Goal: Contribute content: Contribute content

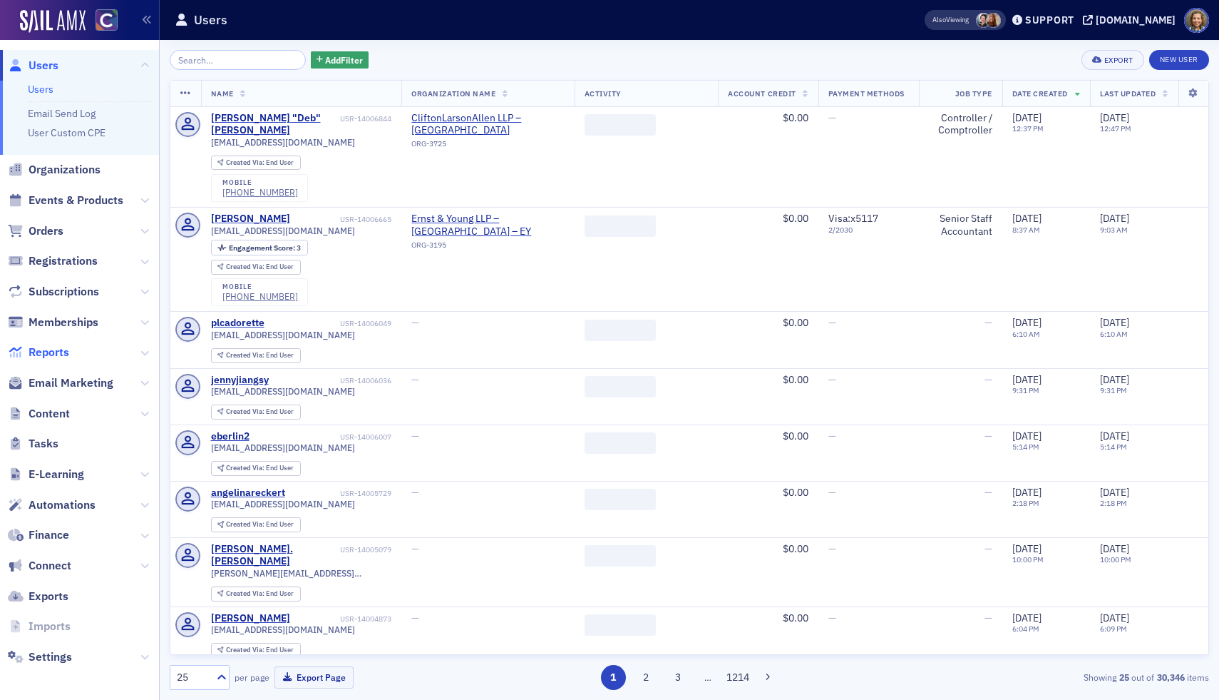
click at [47, 354] on span "Reports" at bounding box center [49, 352] width 41 height 16
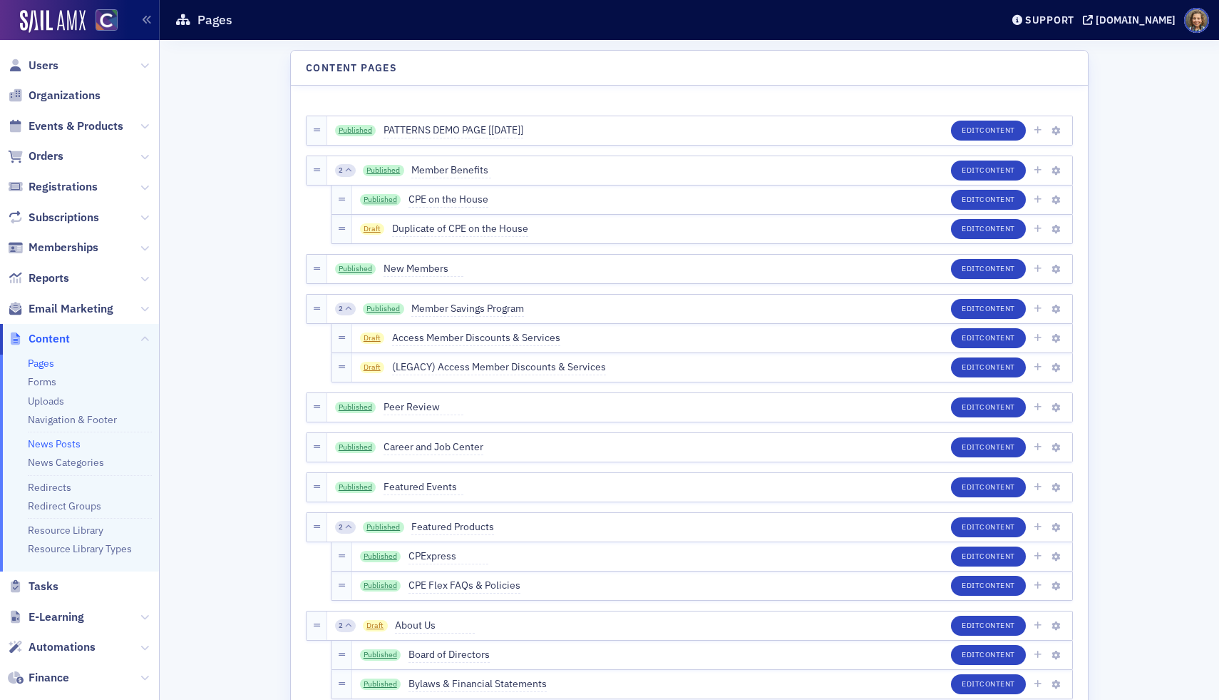
click at [63, 441] on link "News Posts" at bounding box center [54, 443] width 53 height 13
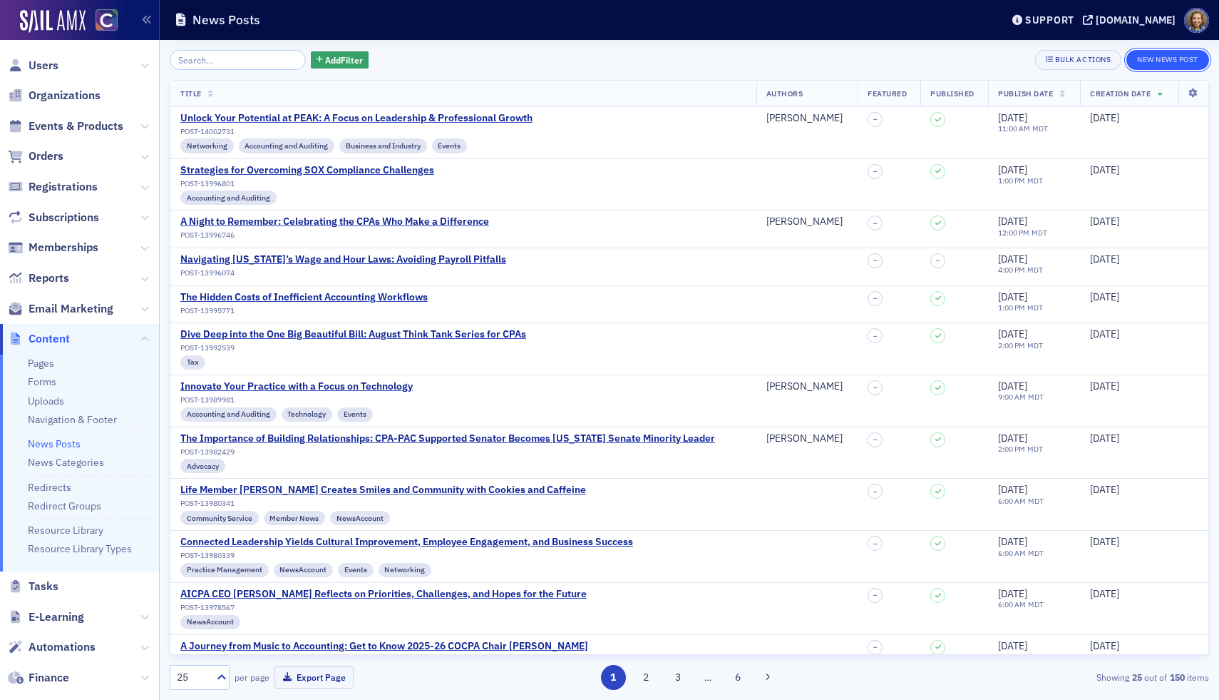
click at [1162, 56] on button "New News Post" at bounding box center [1168, 60] width 83 height 20
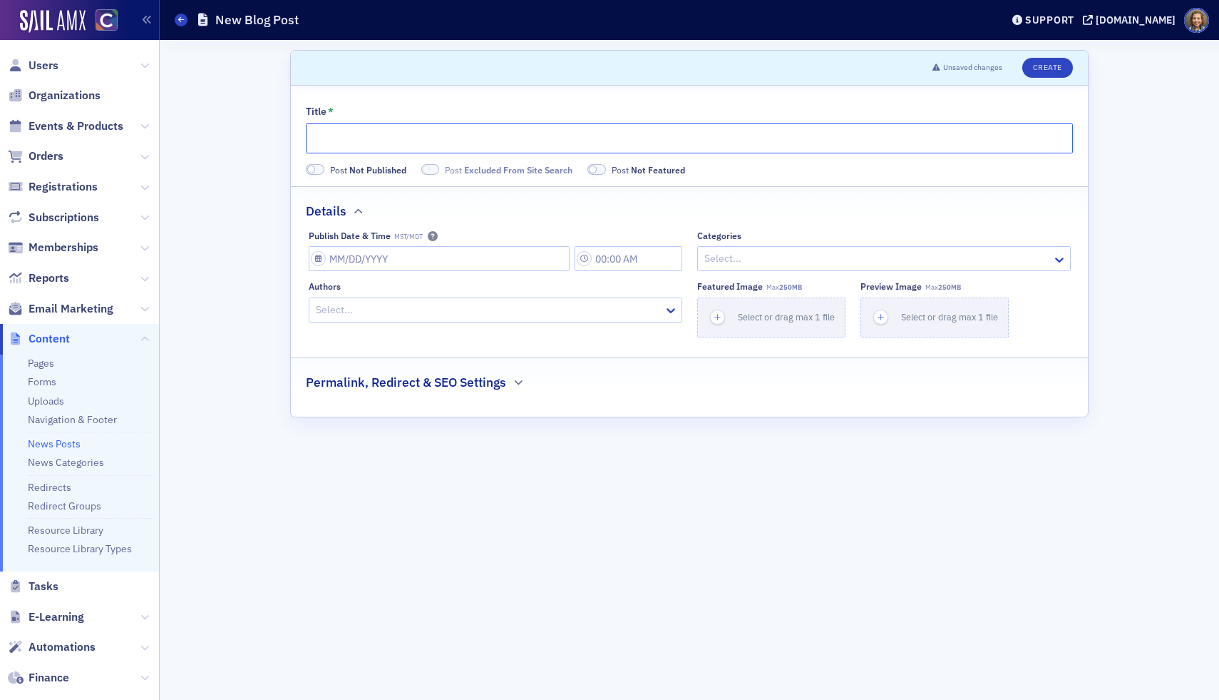
click at [398, 138] on input "Title *" at bounding box center [689, 138] width 767 height 30
paste input "Charitable Contributions Under OB3: What CPAs Need to Know About the New AGI Fl…"
type input "Charitable Contributions Under OB3: What CPAs Need to Know About the New AGI Fl…"
select select "7"
select select "2025"
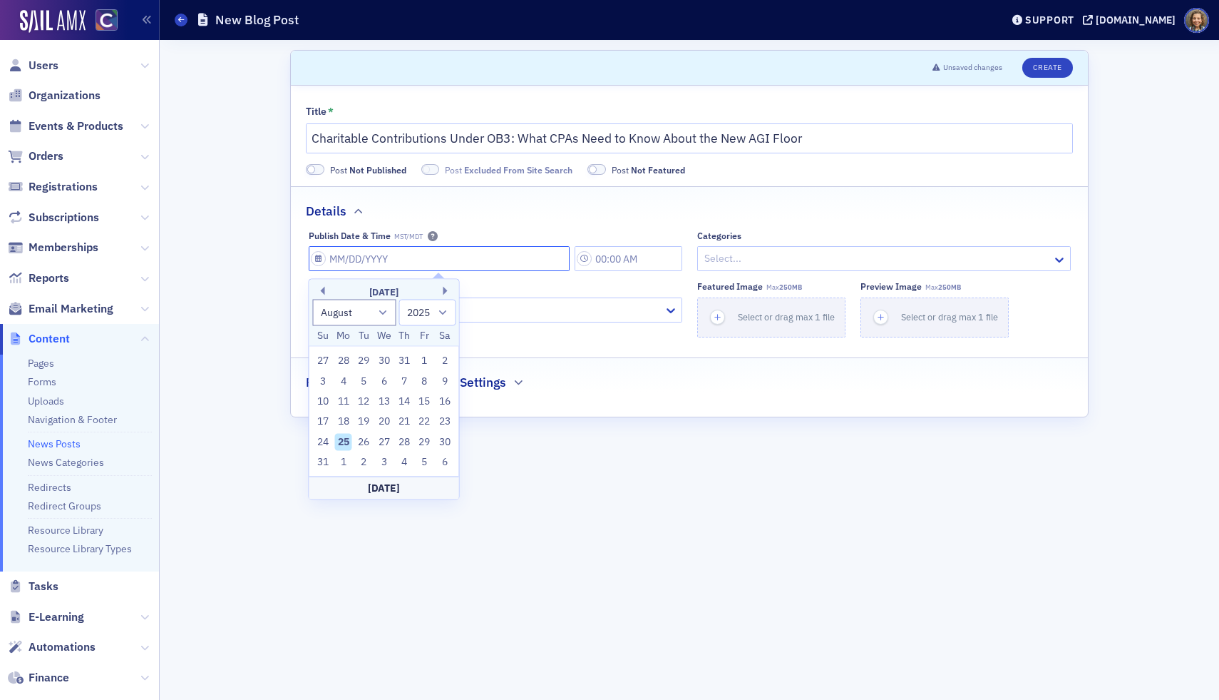
click at [403, 254] on input "Publish Date & Time MST/MDT" at bounding box center [439, 258] width 261 height 25
click at [363, 444] on div "26" at bounding box center [363, 441] width 17 height 17
type input "[DATE]"
type input "7:00 AM"
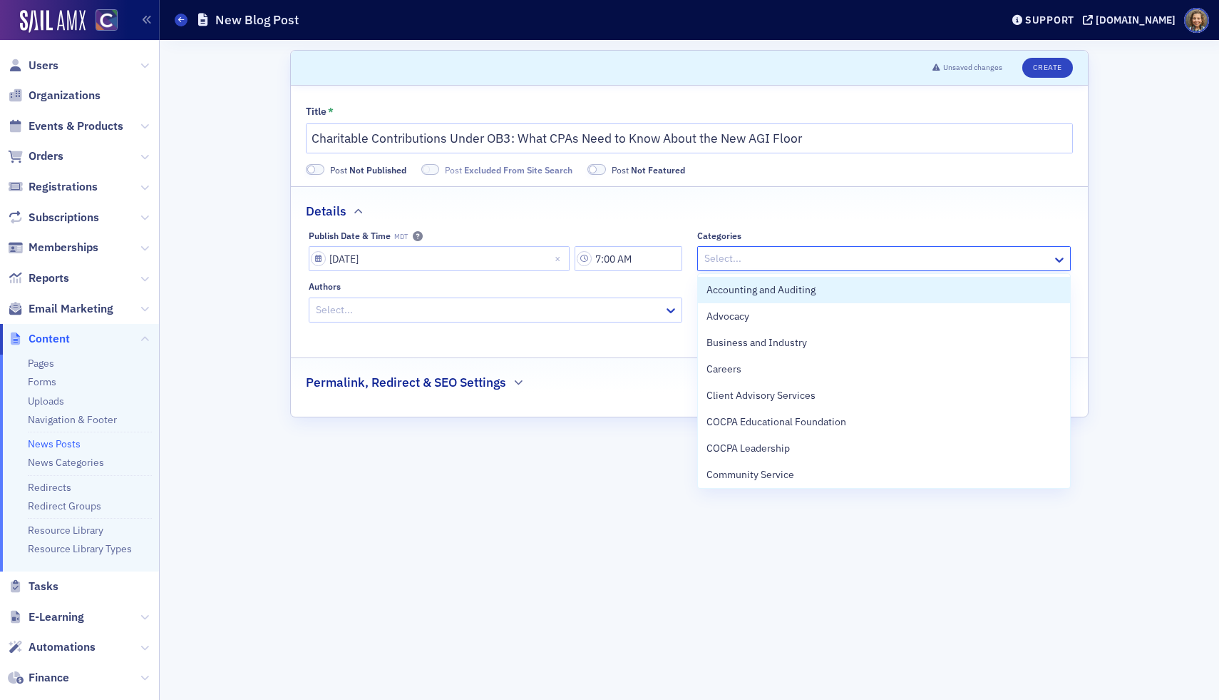
click at [777, 255] on div at bounding box center [877, 259] width 348 height 18
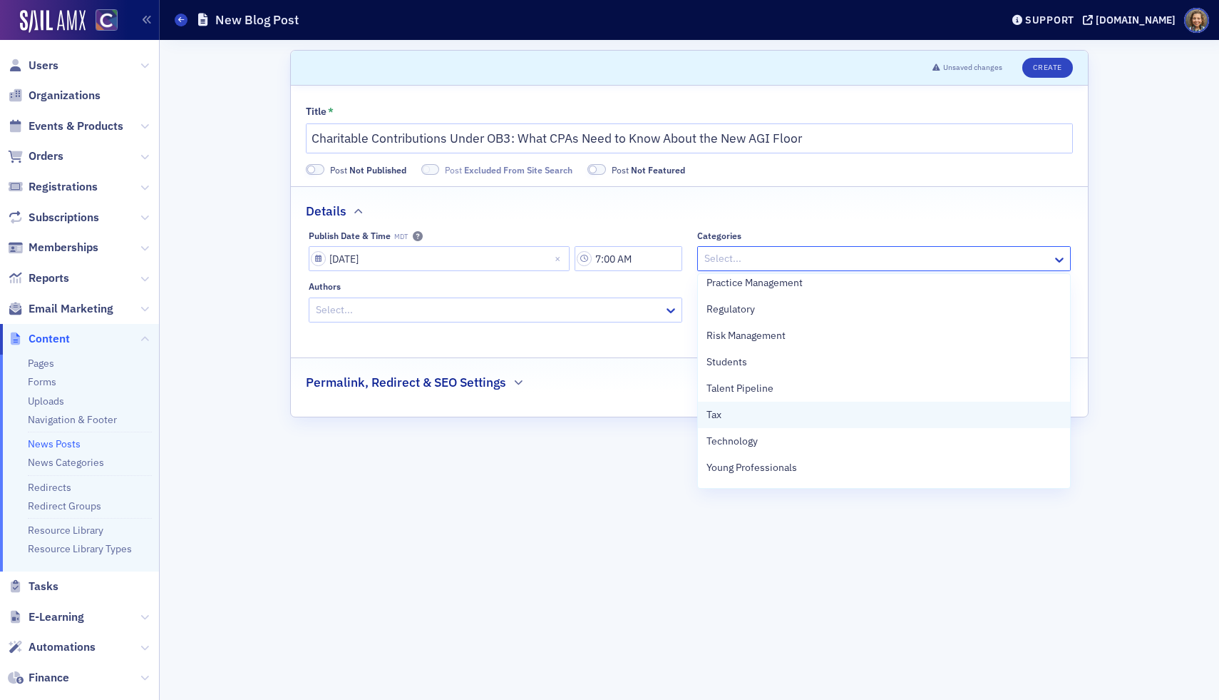
click at [752, 404] on div "Tax" at bounding box center [884, 414] width 372 height 26
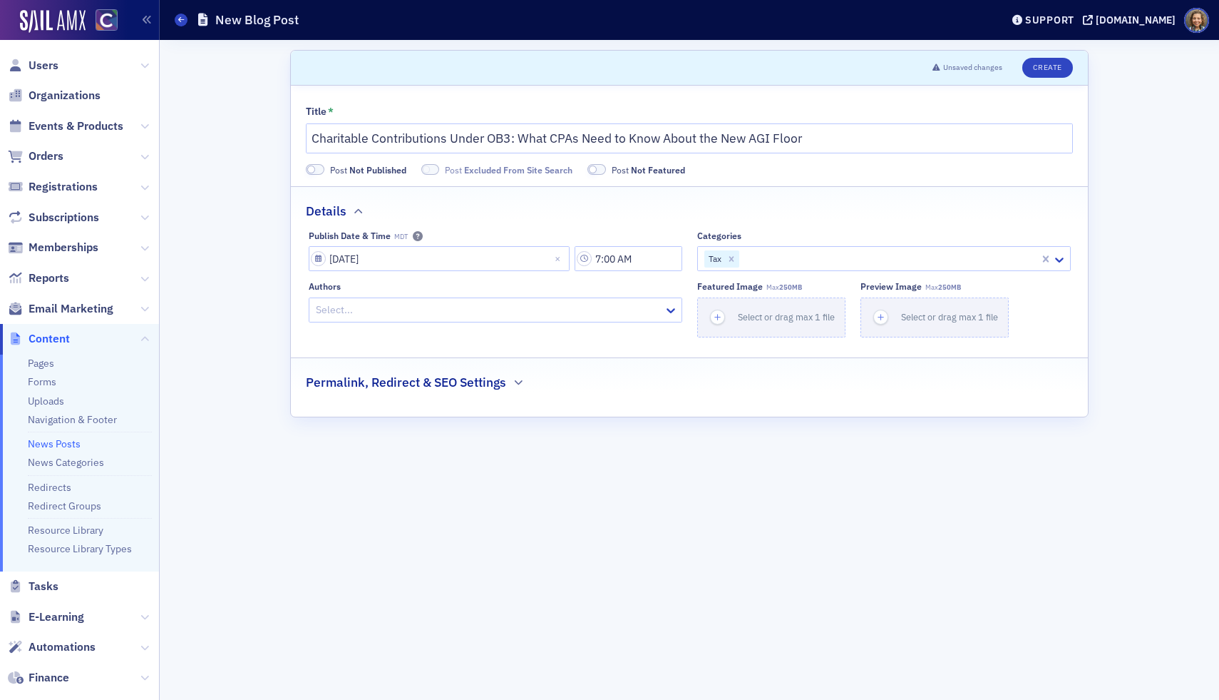
click at [578, 368] on div "Permalink, Redirect & SEO Settings" at bounding box center [689, 375] width 767 height 34
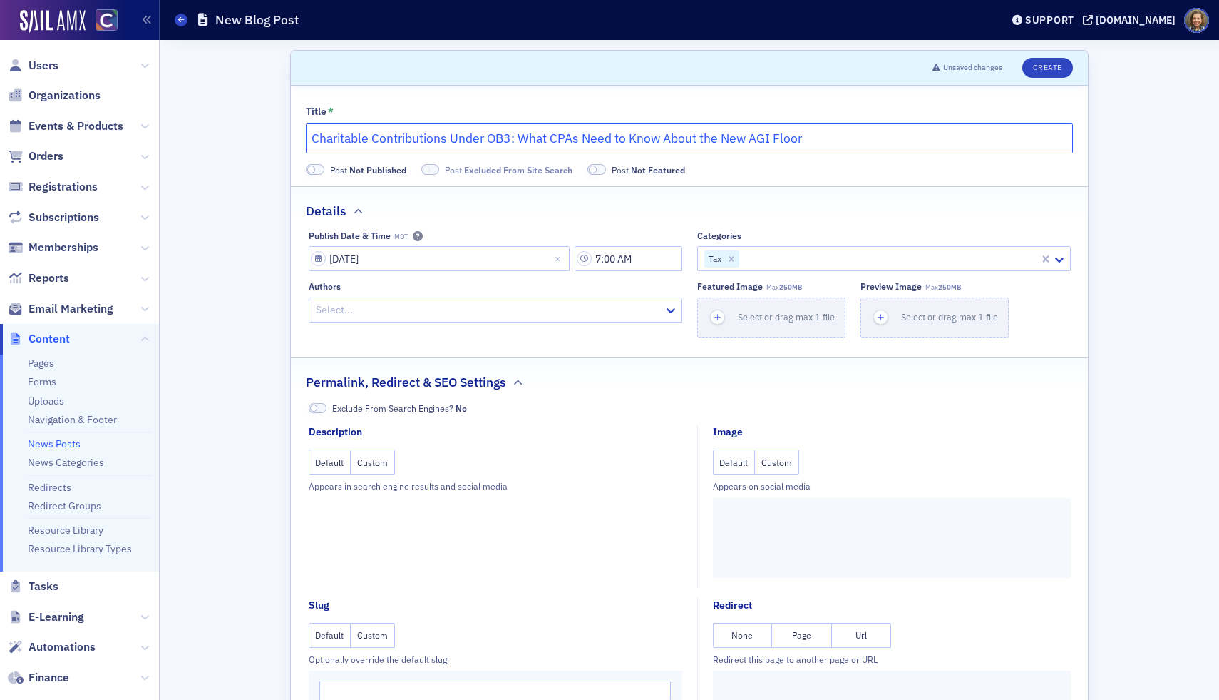
click at [928, 146] on input "Charitable Contributions Under OB3: What CPAs Need to Know About the New AGI Fl…" at bounding box center [689, 138] width 767 height 30
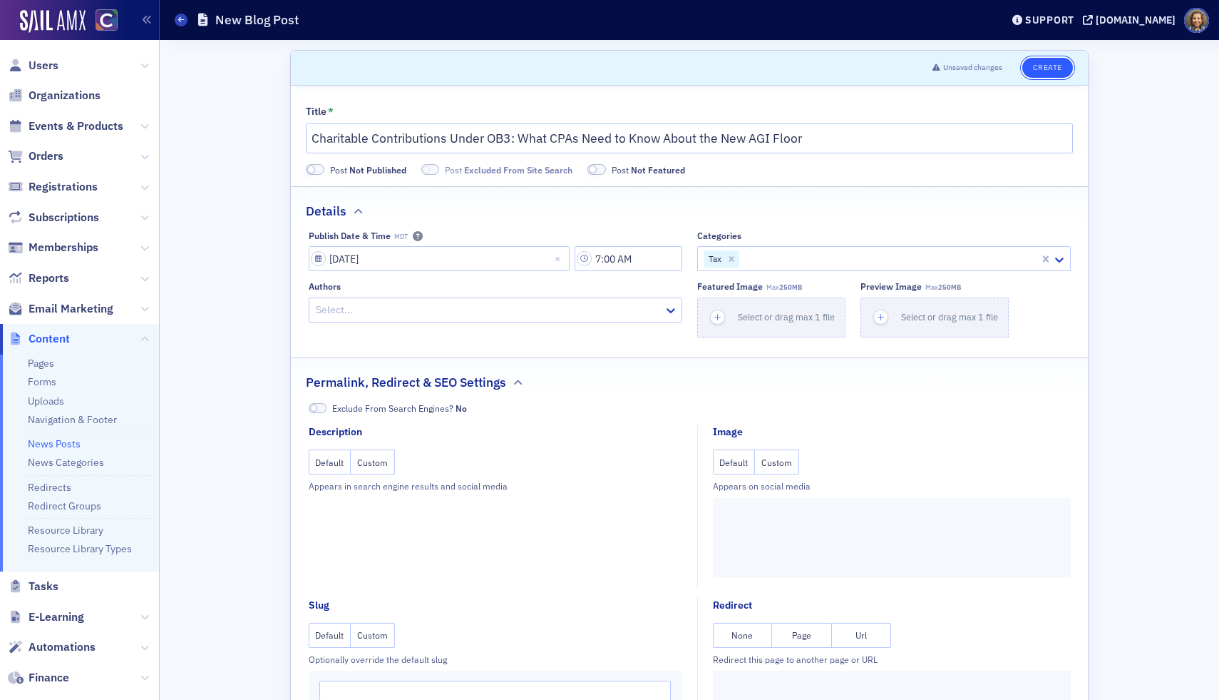
click at [1046, 74] on button "Create" at bounding box center [1048, 68] width 51 height 20
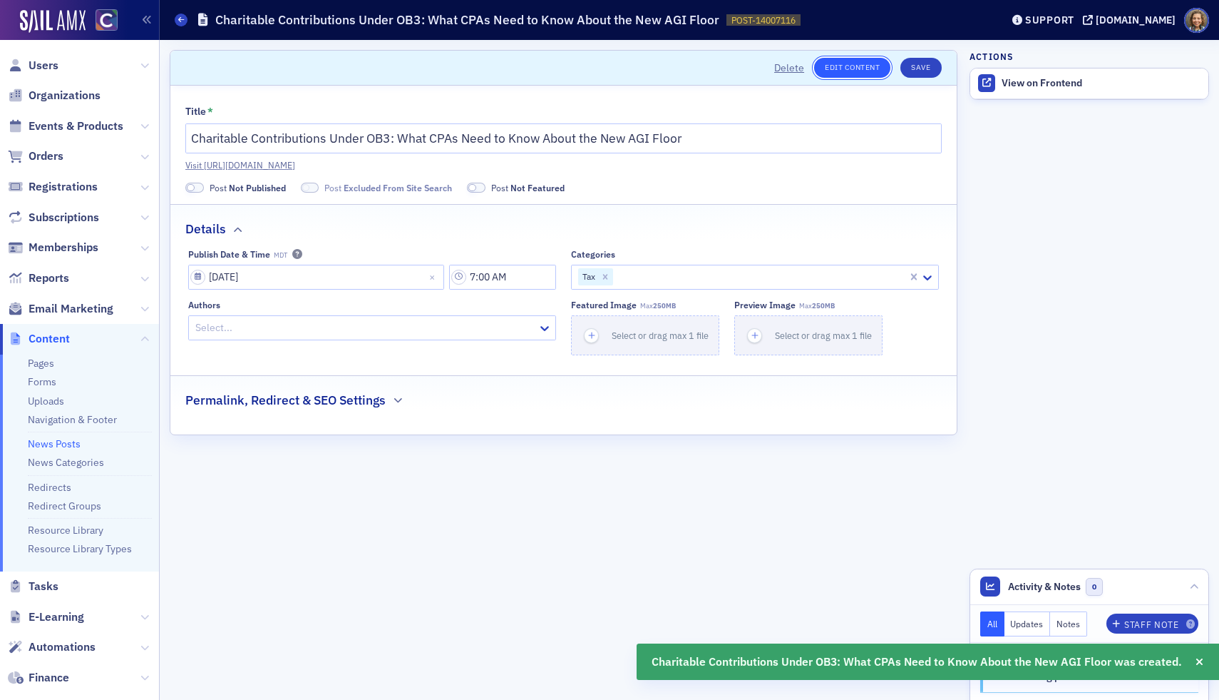
click at [841, 66] on link "Edit Content" at bounding box center [852, 68] width 76 height 20
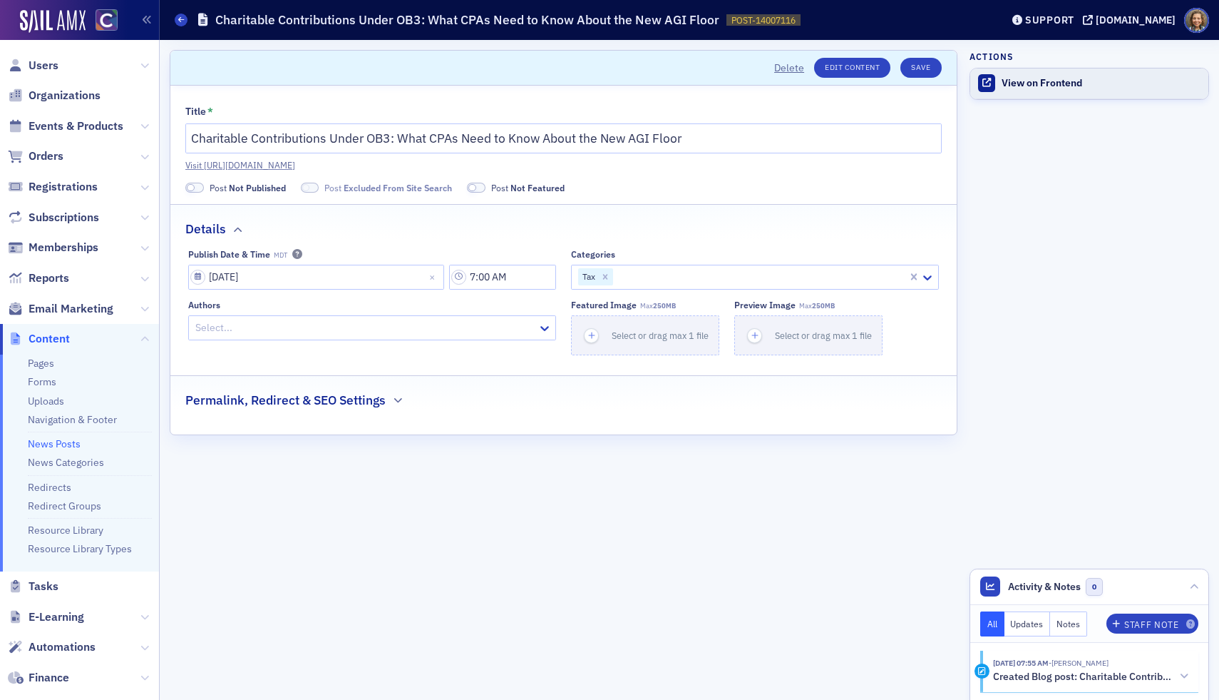
click at [1029, 83] on div "View on Frontend" at bounding box center [1102, 83] width 200 height 13
click at [923, 73] on button "Save" at bounding box center [921, 68] width 41 height 20
click at [64, 449] on link "News Posts" at bounding box center [54, 443] width 53 height 13
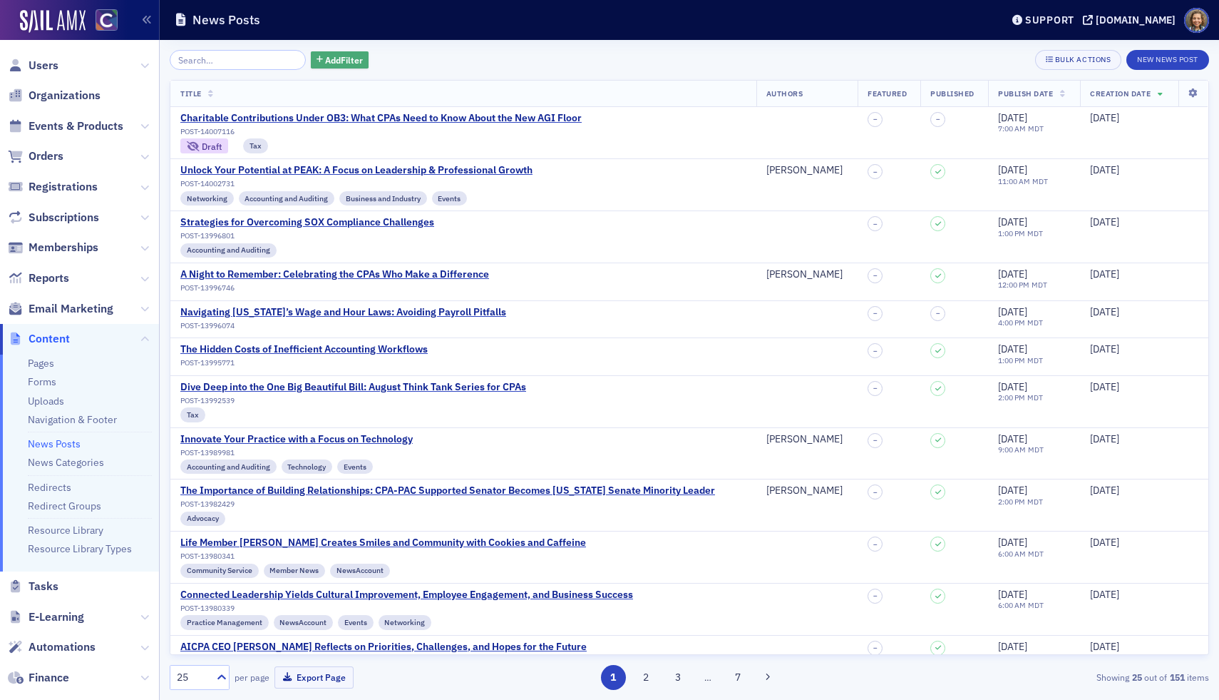
click at [325, 56] on span "Add Filter" at bounding box center [344, 59] width 38 height 13
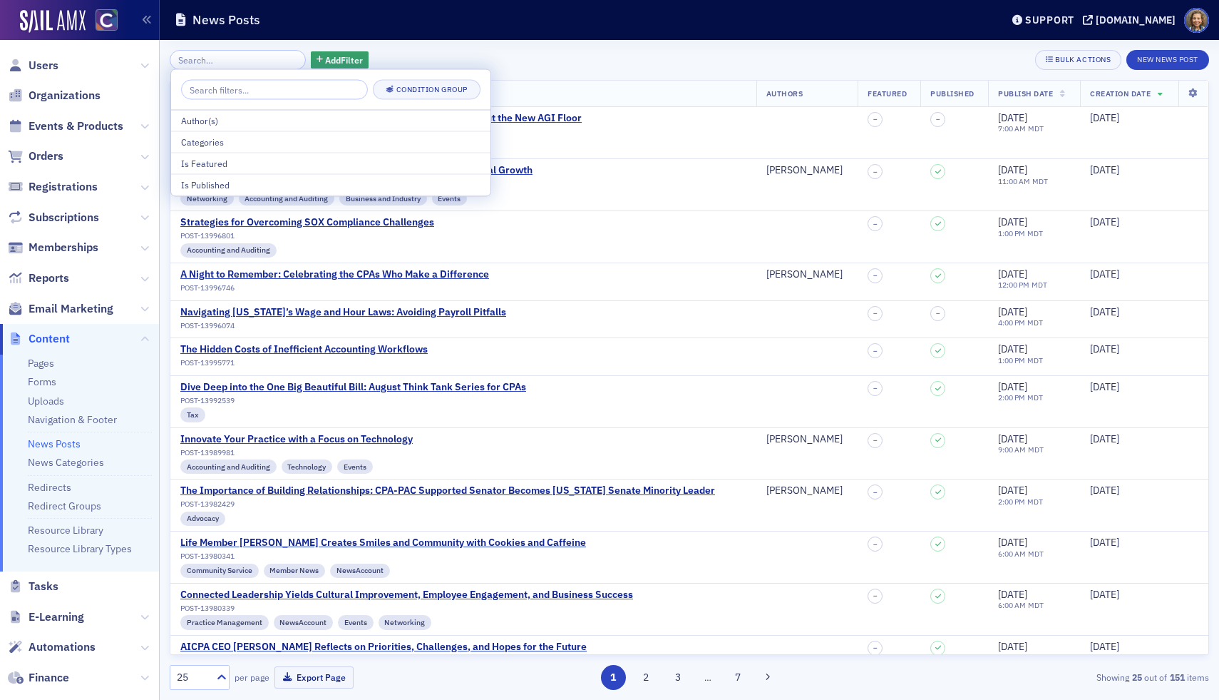
click at [518, 61] on div "Add Filter Bulk Actions New News Post" at bounding box center [690, 60] width 1040 height 20
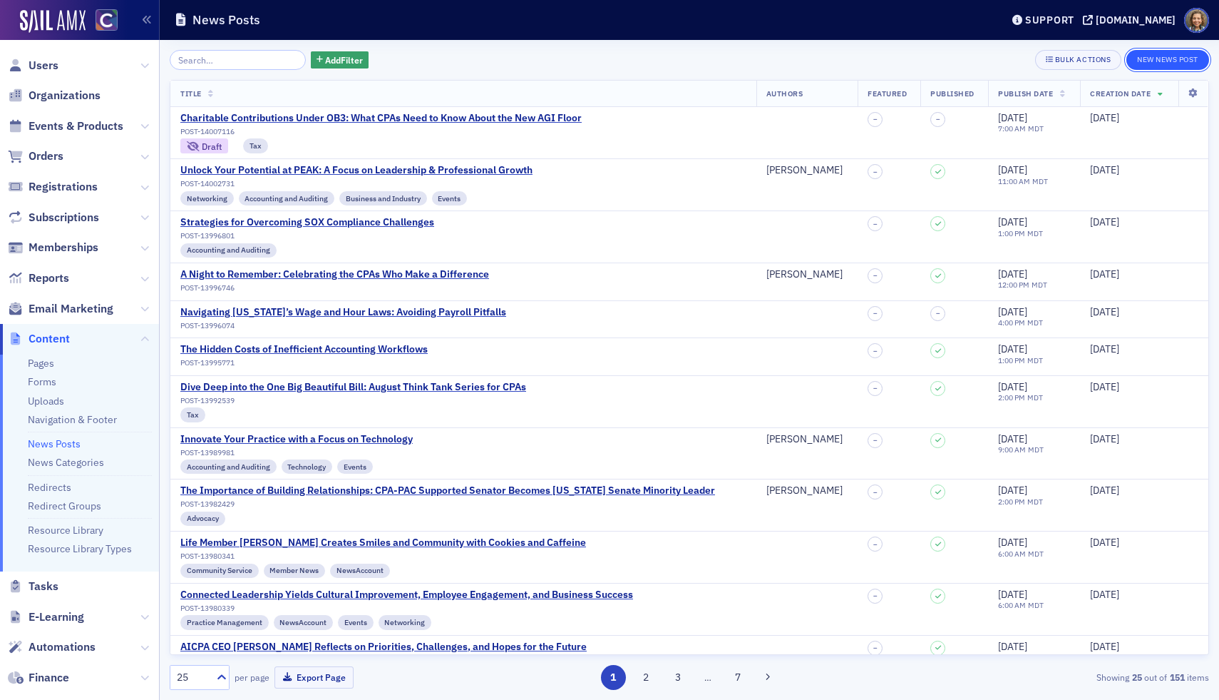
click at [1182, 63] on button "New News Post" at bounding box center [1168, 60] width 83 height 20
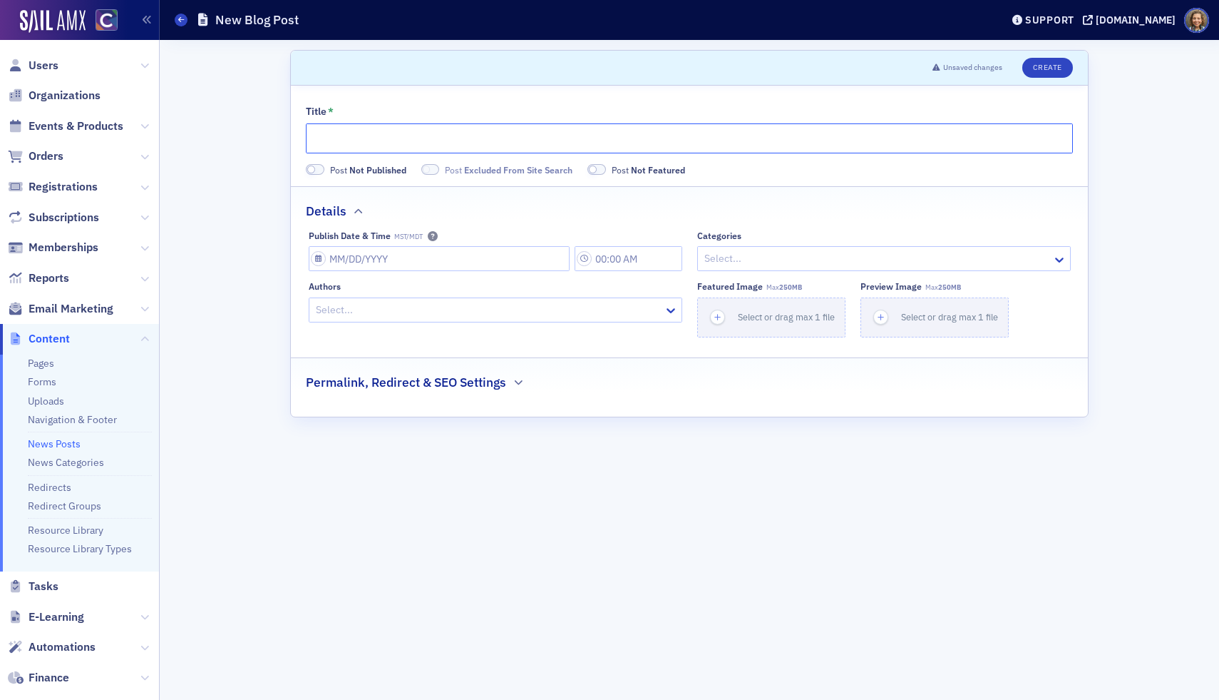
click at [386, 132] on input "Title *" at bounding box center [689, 138] width 767 height 30
paste input "IRS in Transition: How Instability at the Top Impacts Tax Season"
type input "IRS in Transition: How Instability at the Top Impacts Tax Season"
click at [433, 255] on input "Publish Date & Time MST/MDT" at bounding box center [439, 258] width 261 height 25
select select "7"
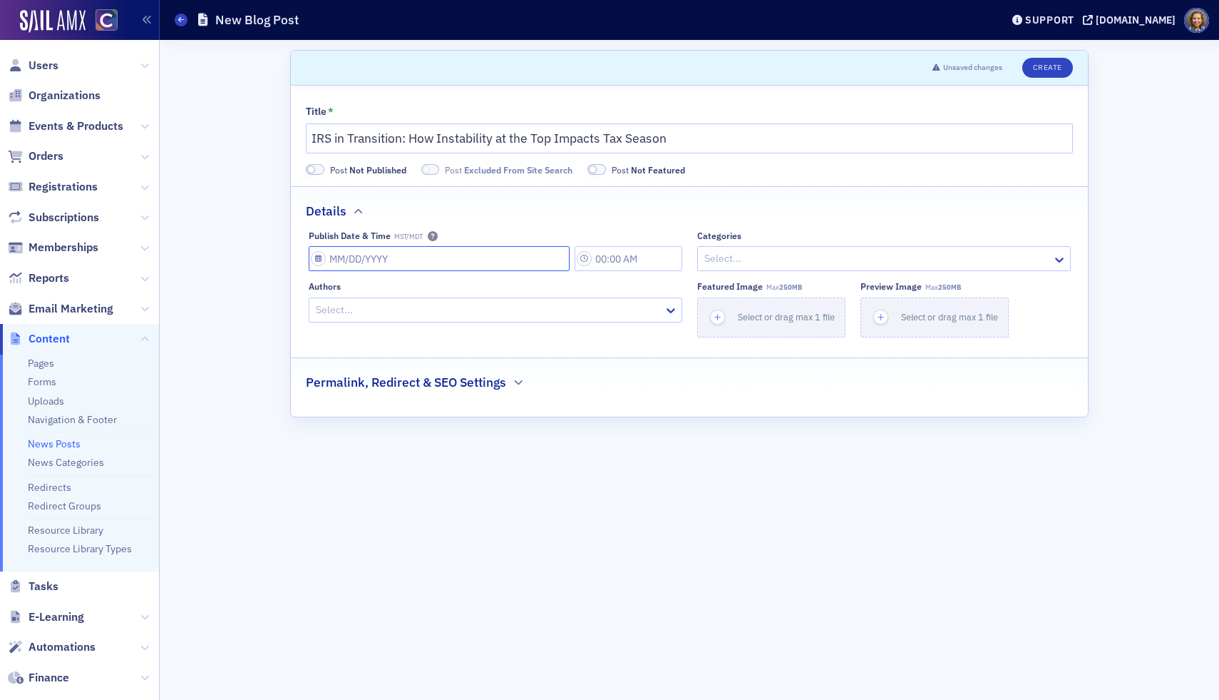
select select "2025"
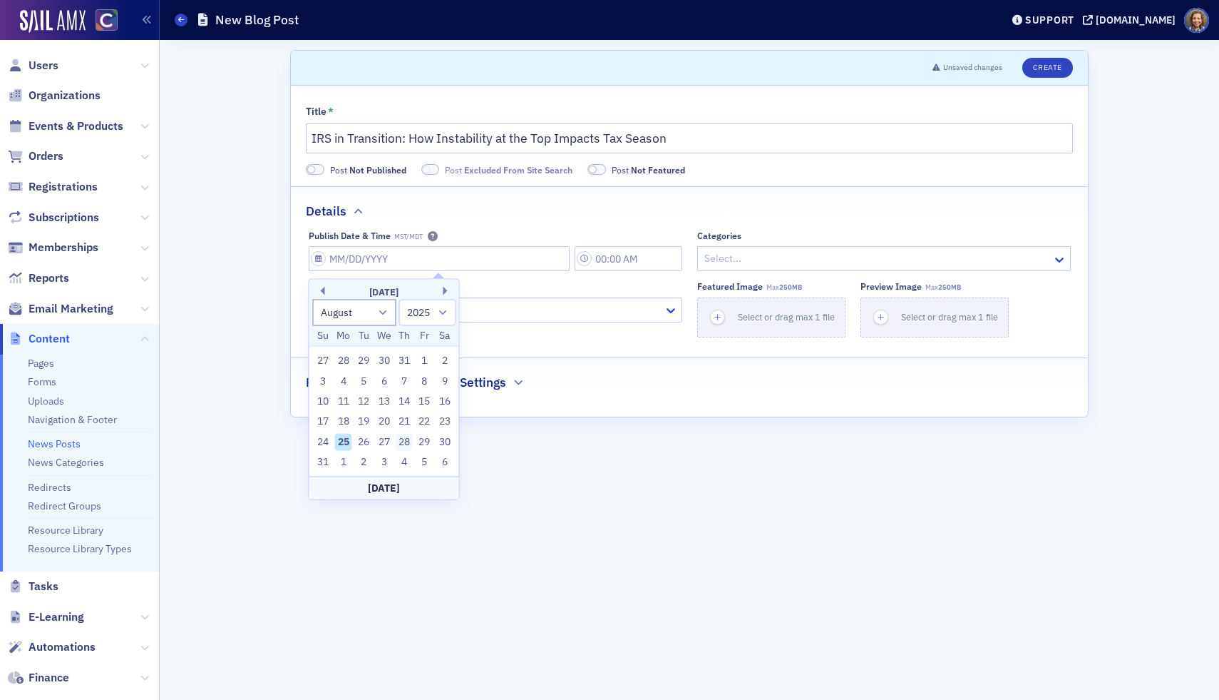
click at [405, 439] on div "28" at bounding box center [404, 441] width 17 height 17
type input "[DATE]"
type input "7:00 AM"
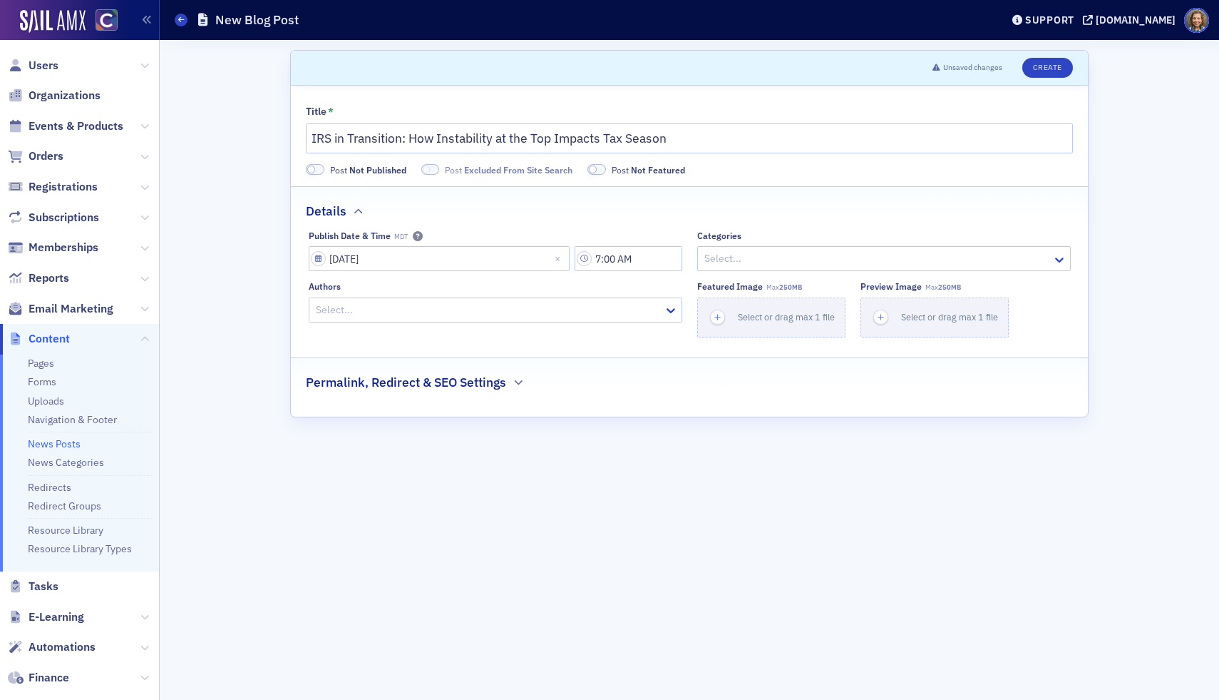
click at [600, 483] on form "Scroll to Unsaved changes Create Title * IRS in Transition: How Instability at …" at bounding box center [689, 370] width 799 height 640
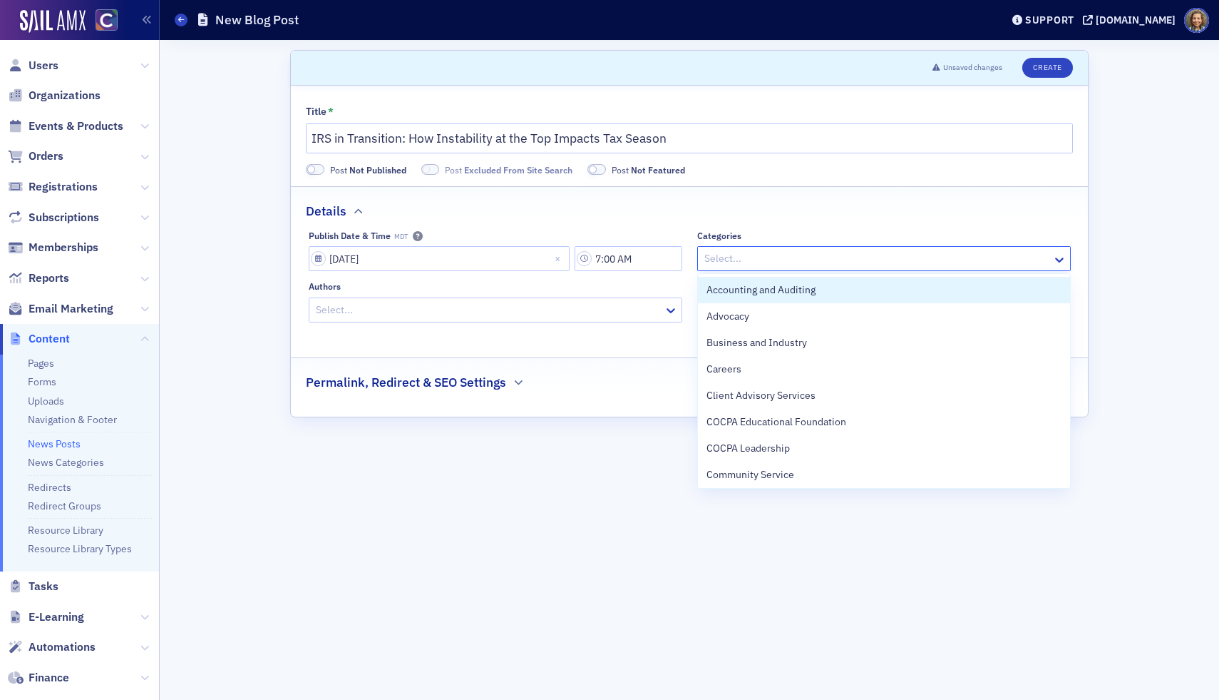
click at [799, 262] on div at bounding box center [877, 259] width 348 height 18
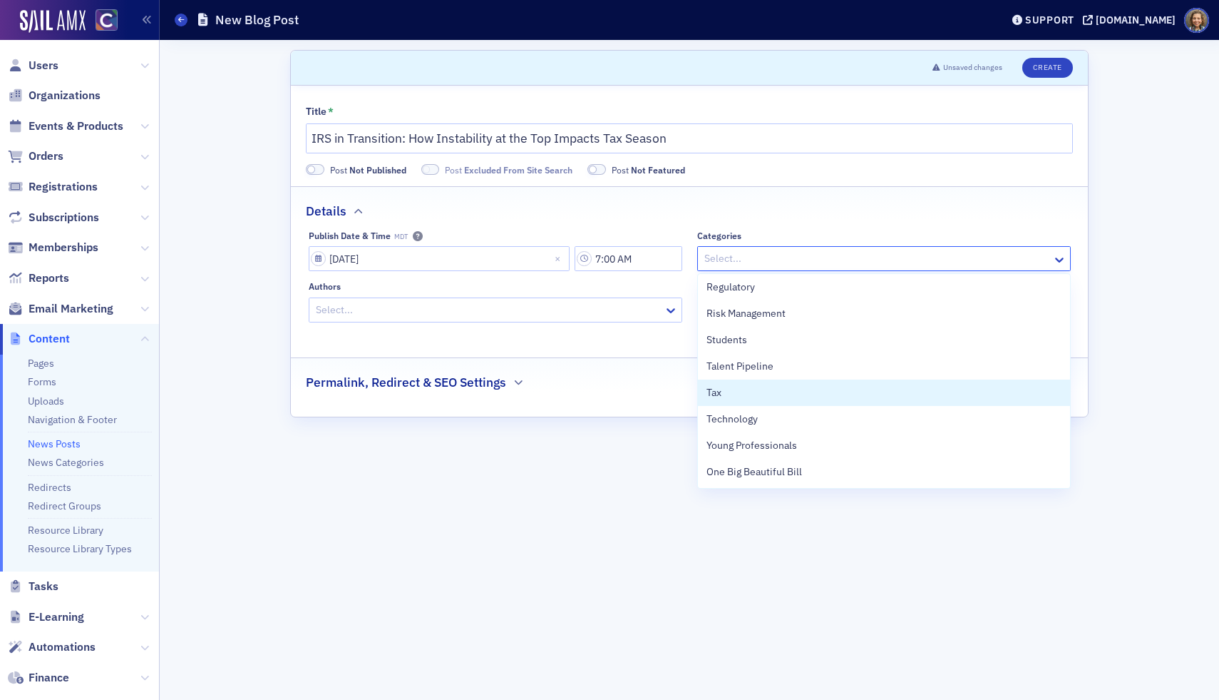
click at [764, 386] on div "Tax" at bounding box center [884, 392] width 355 height 15
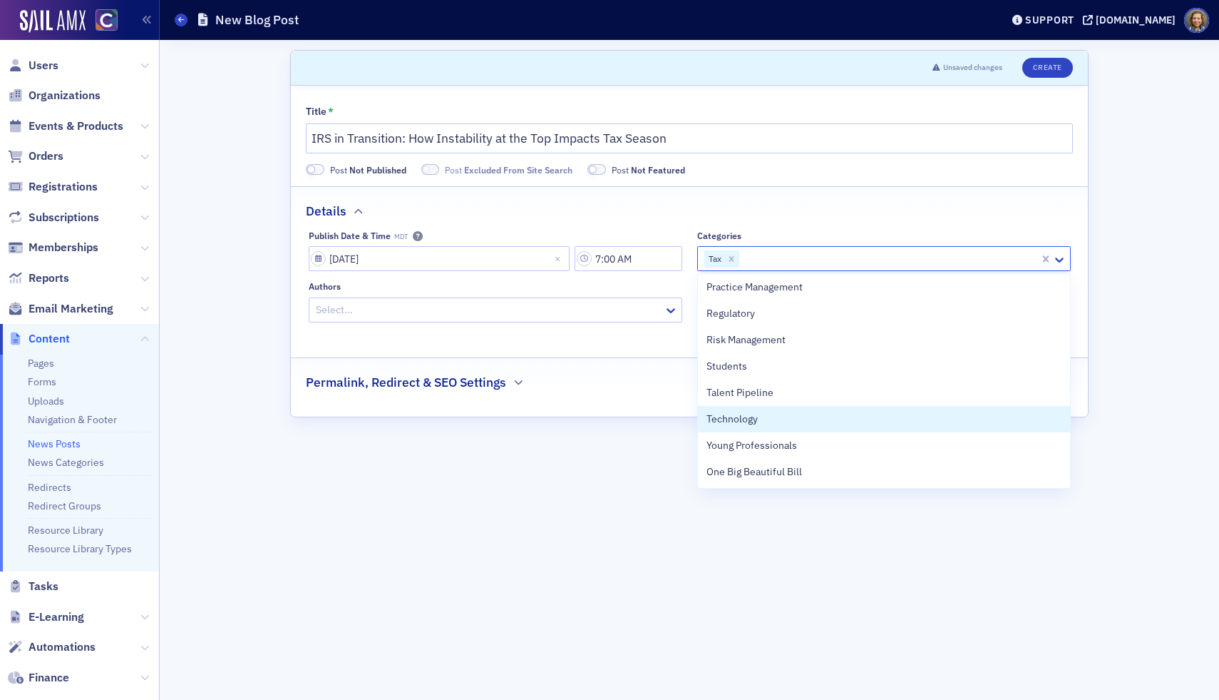
click at [573, 451] on form "Scroll to Unsaved changes Create Title * IRS in Transition: How Instability at …" at bounding box center [689, 370] width 799 height 640
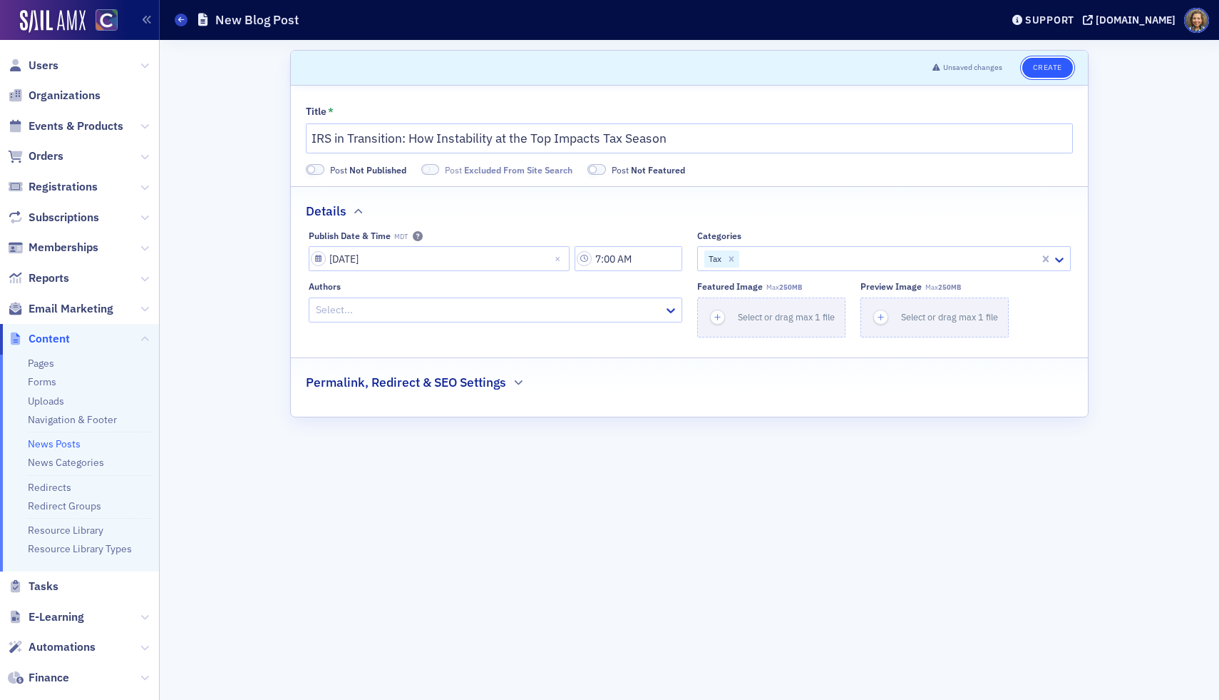
click at [1044, 67] on button "Create" at bounding box center [1048, 68] width 51 height 20
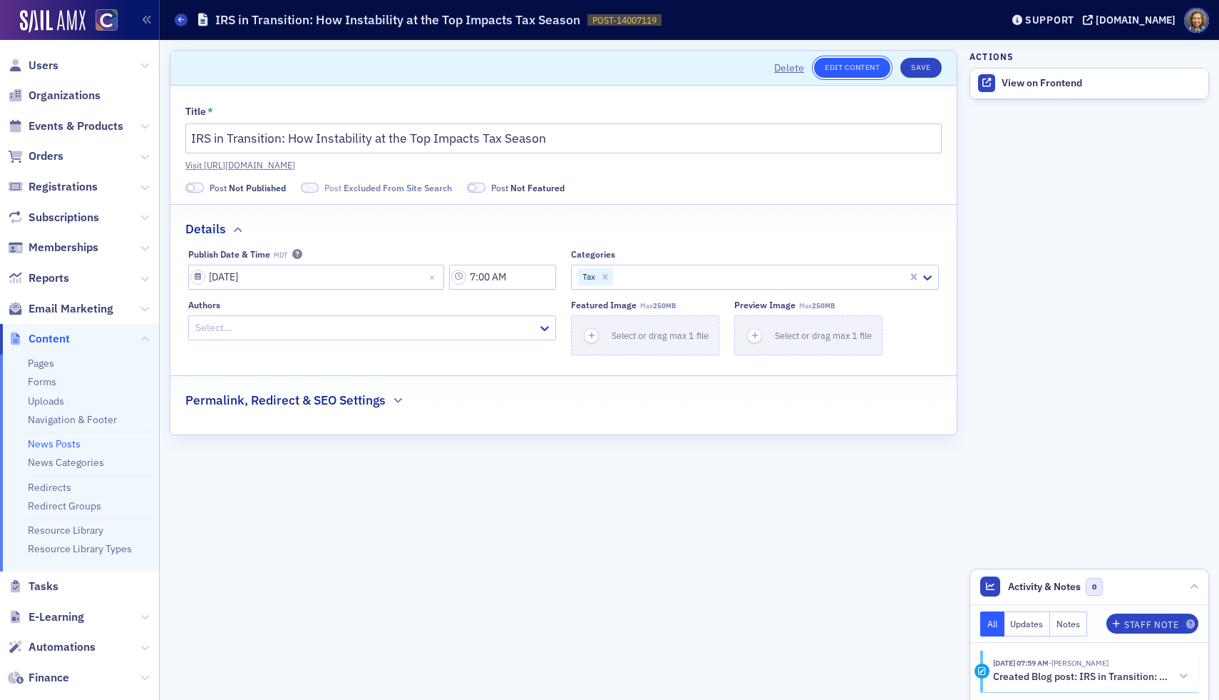
click at [853, 68] on link "Edit Content" at bounding box center [852, 68] width 76 height 20
click at [1061, 86] on div "View on Frontend" at bounding box center [1102, 83] width 200 height 13
click at [916, 65] on button "Save" at bounding box center [921, 68] width 41 height 20
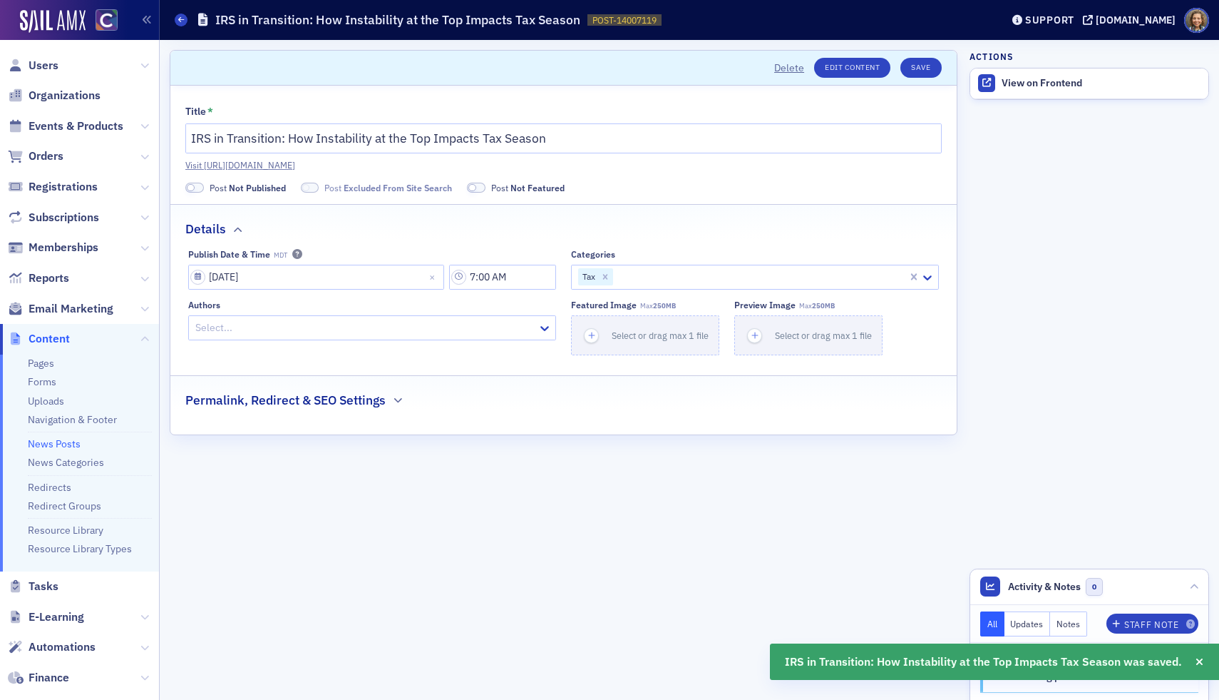
click at [61, 443] on link "News Posts" at bounding box center [54, 443] width 53 height 13
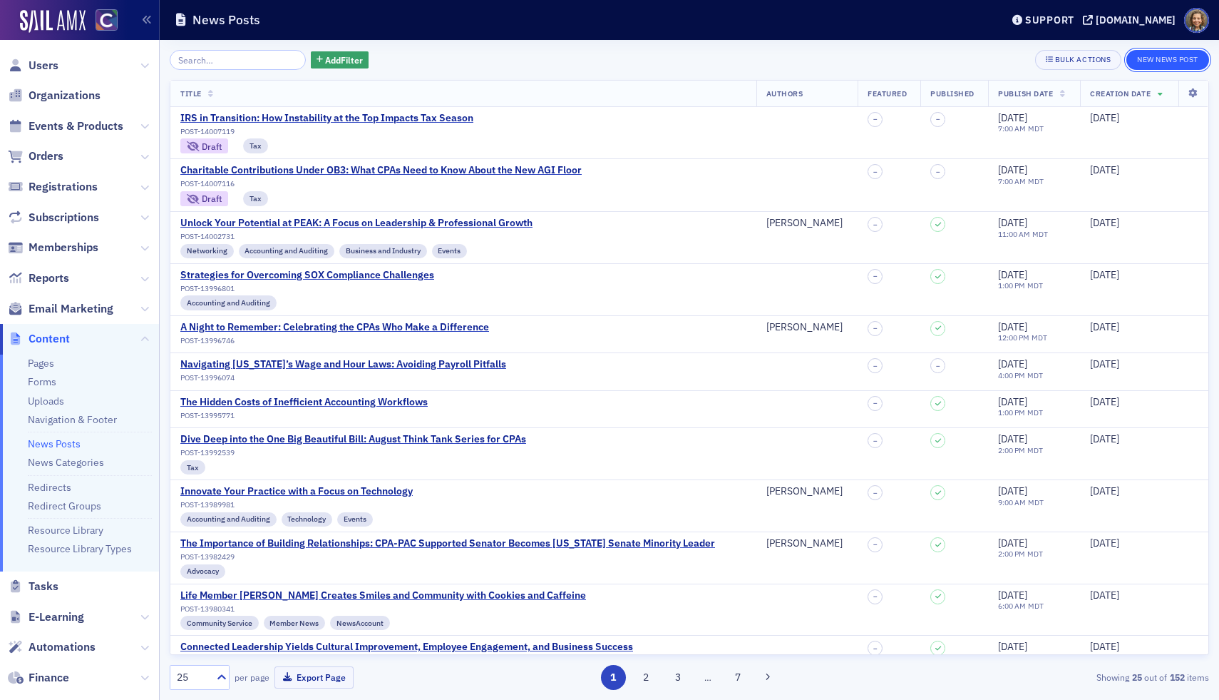
click at [1174, 63] on button "New News Post" at bounding box center [1168, 60] width 83 height 20
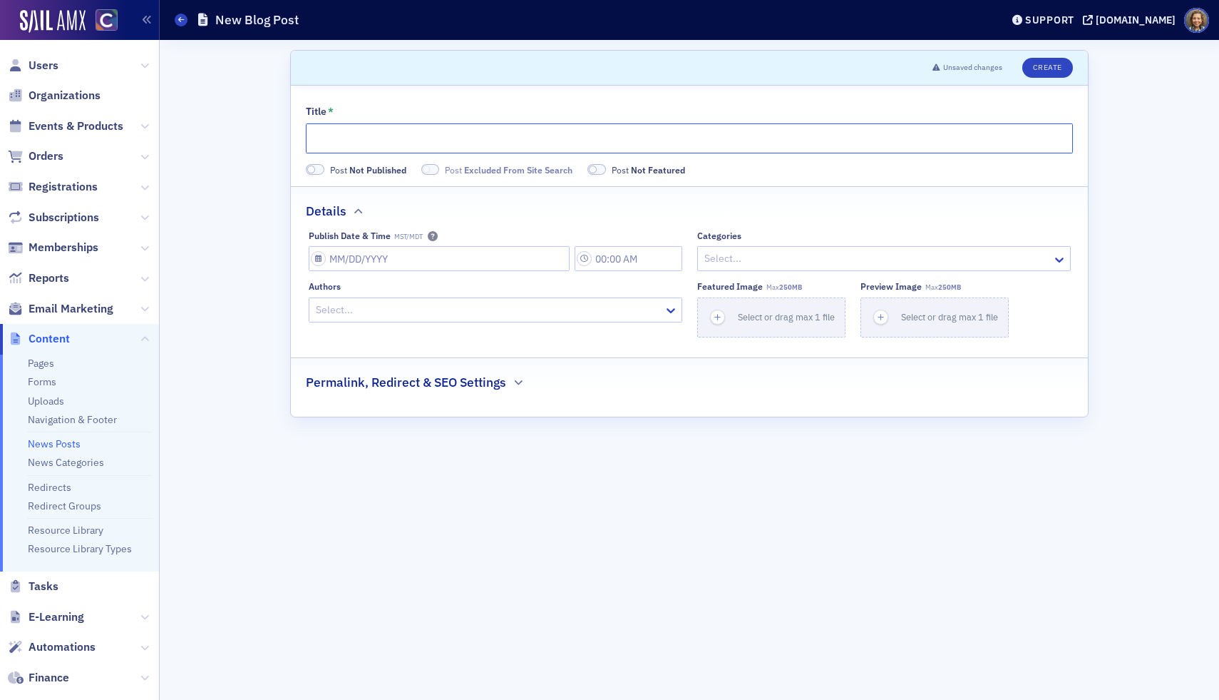
click at [391, 133] on input "Title *" at bounding box center [689, 138] width 767 height 30
paste input "Estate Planning in a High-Exemption World"
type input "Estate Planning in a High-Exemption World"
click at [471, 259] on input "Publish Date & Time MST/MDT" at bounding box center [439, 258] width 261 height 25
select select "7"
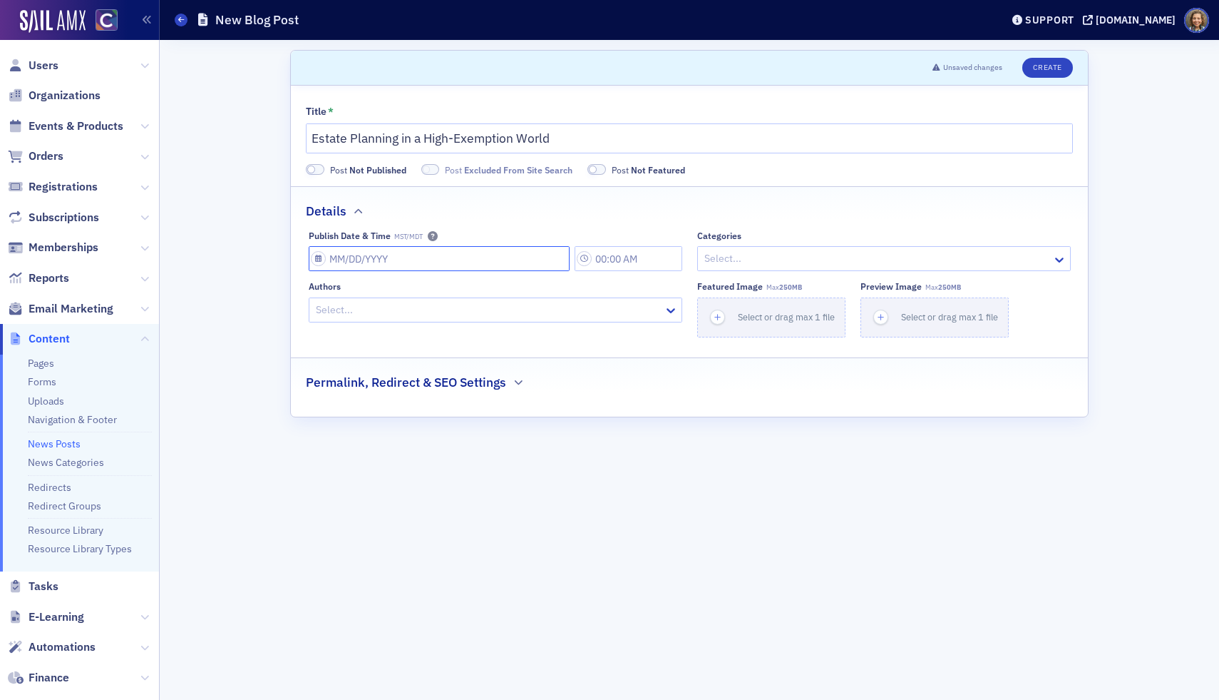
select select "2025"
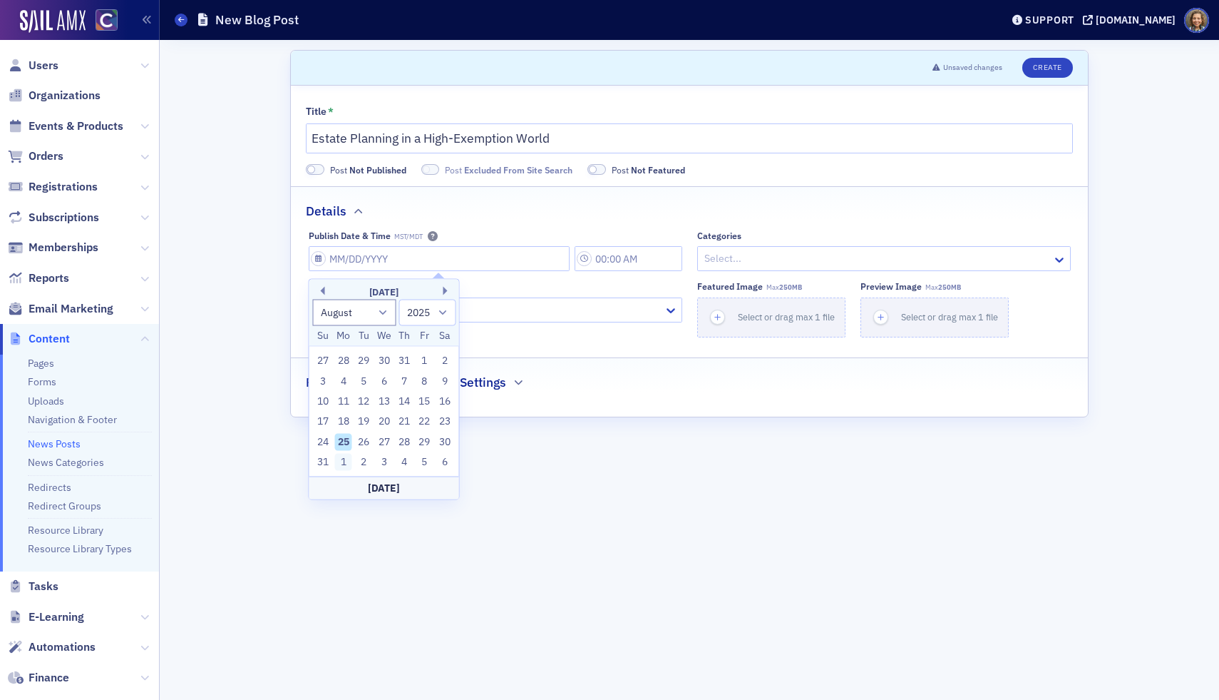
click at [339, 464] on div "1" at bounding box center [343, 462] width 17 height 17
type input "[DATE]"
type input "8:00 AM"
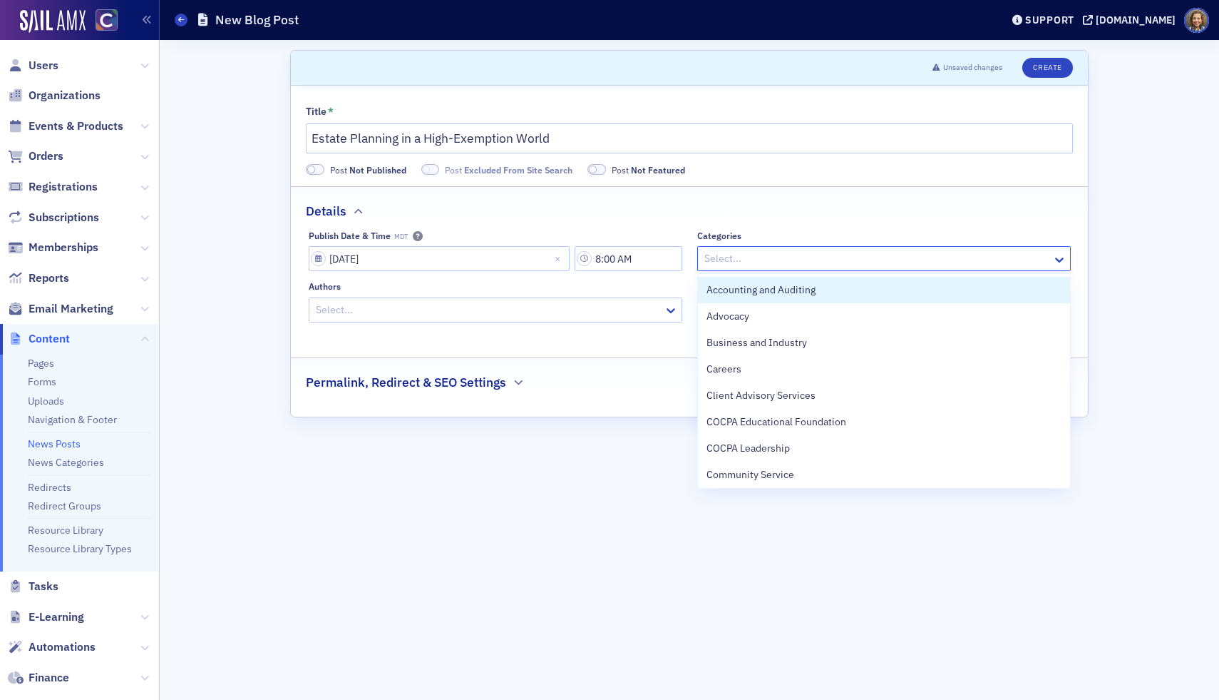
click at [768, 264] on div at bounding box center [877, 259] width 348 height 18
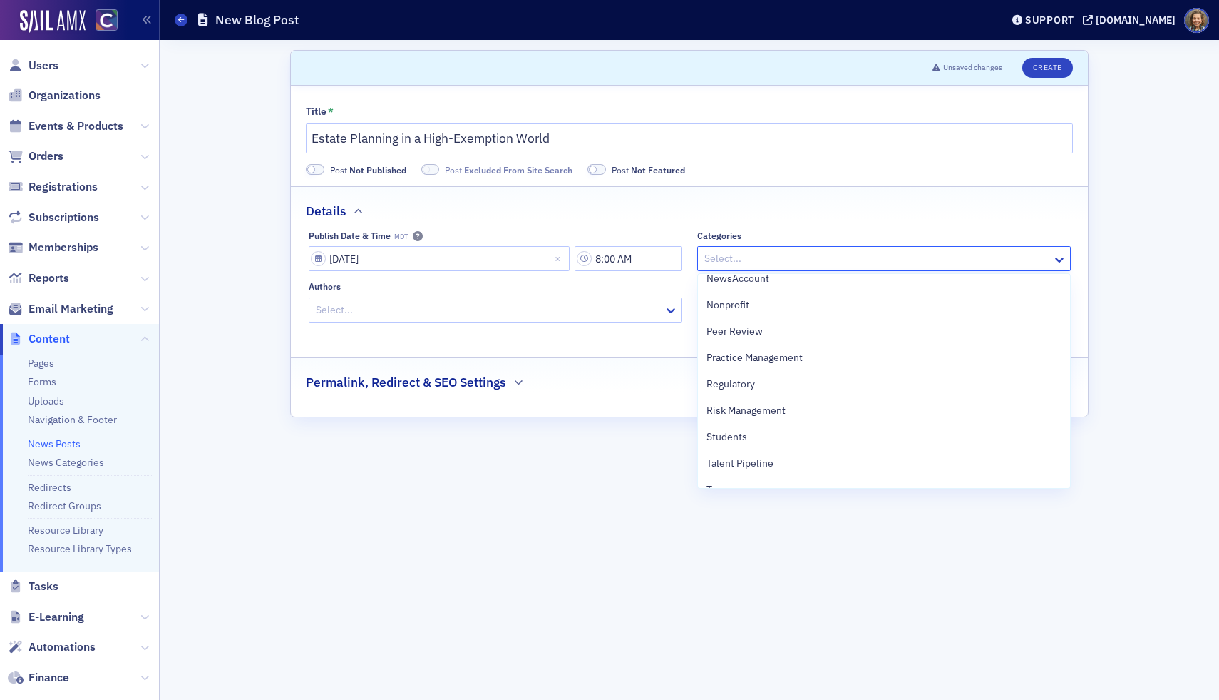
scroll to position [573, 0]
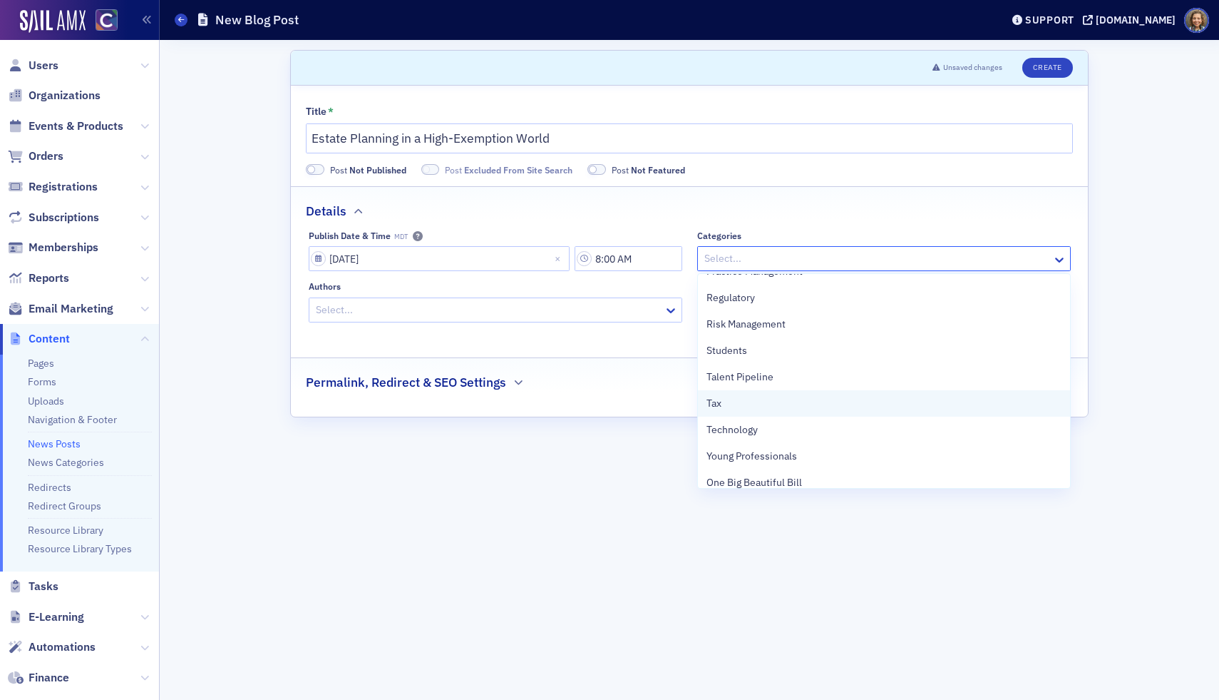
click at [769, 397] on div "Tax" at bounding box center [884, 403] width 355 height 15
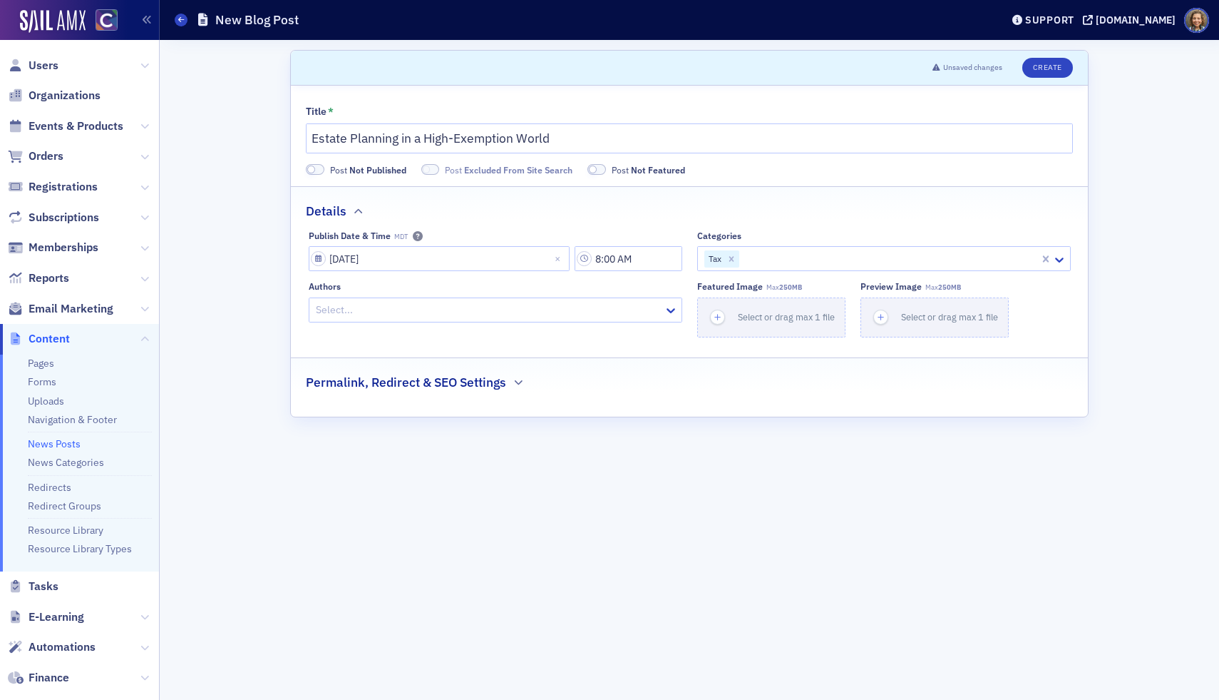
click at [625, 438] on form "Scroll to Unsaved changes Create Title * Estate Planning in a High-Exemption Wo…" at bounding box center [689, 370] width 799 height 640
click at [1060, 61] on button "Create" at bounding box center [1048, 68] width 51 height 20
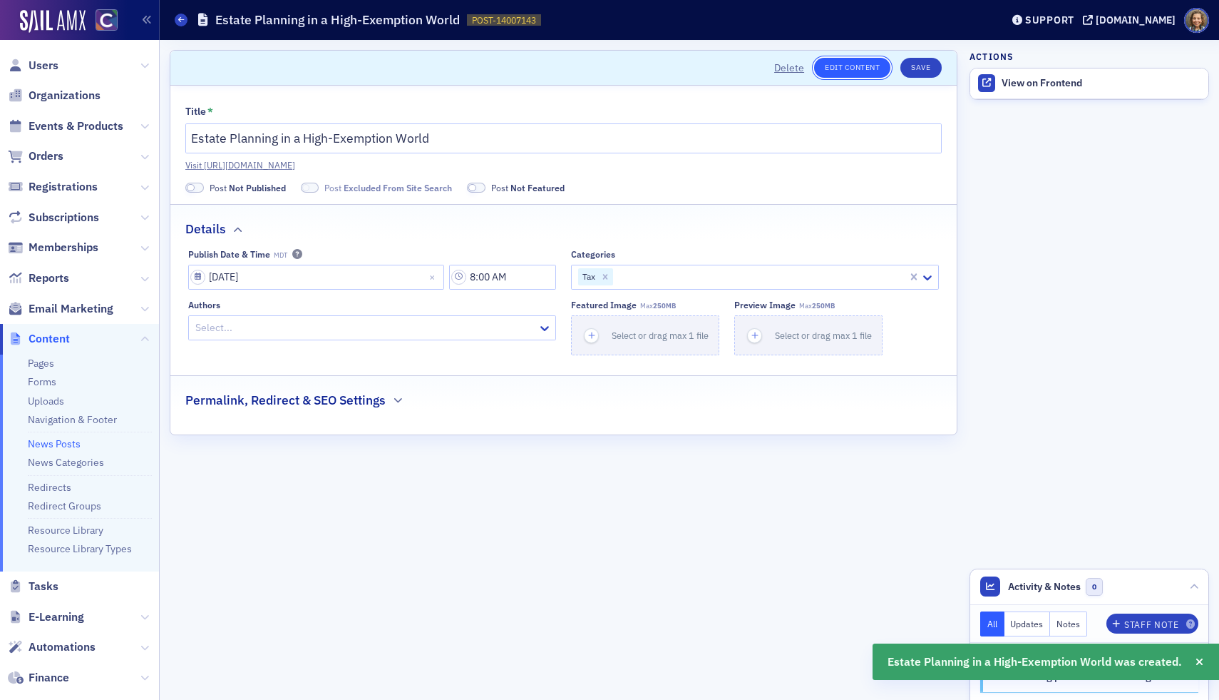
click at [872, 65] on link "Edit Content" at bounding box center [852, 68] width 76 height 20
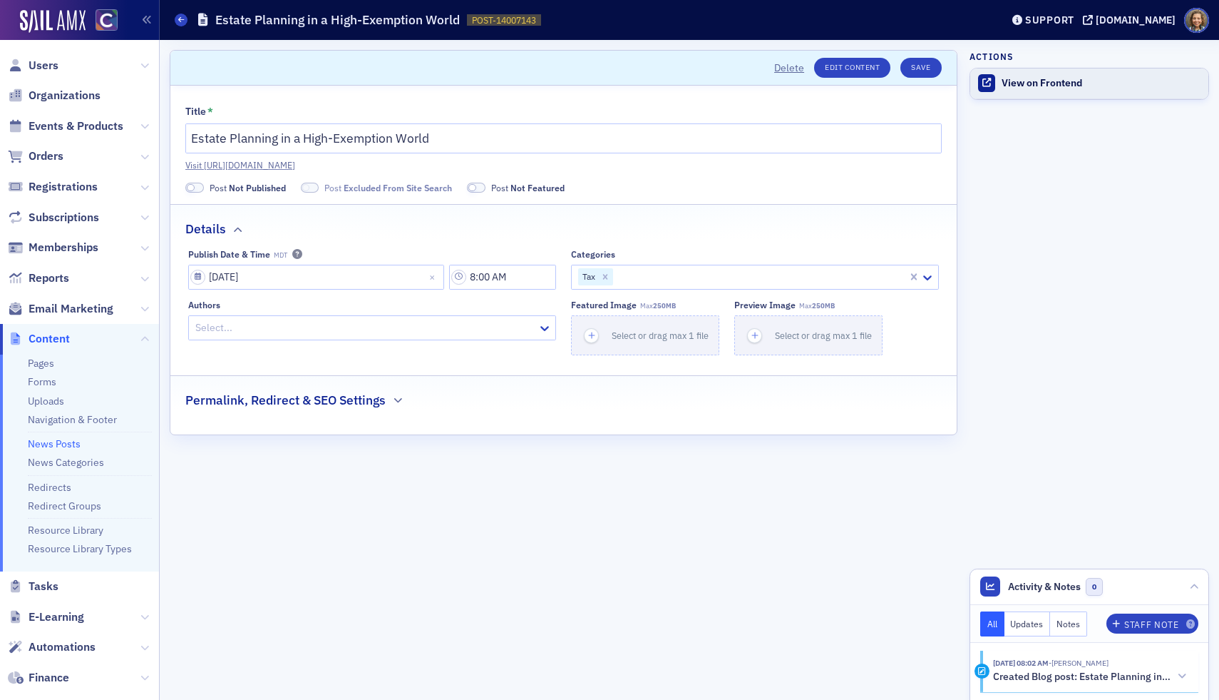
click at [1045, 78] on div "View on Frontend" at bounding box center [1102, 83] width 200 height 13
click at [925, 74] on button "Save" at bounding box center [921, 68] width 41 height 20
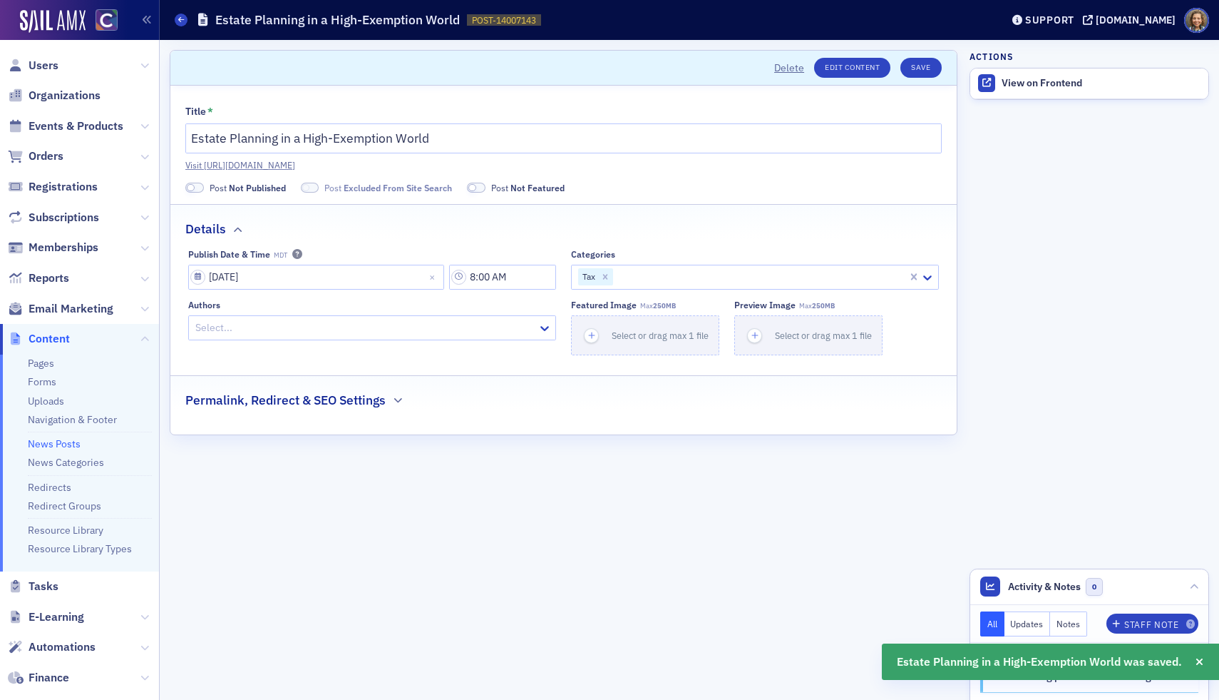
click at [50, 444] on link "News Posts" at bounding box center [54, 443] width 53 height 13
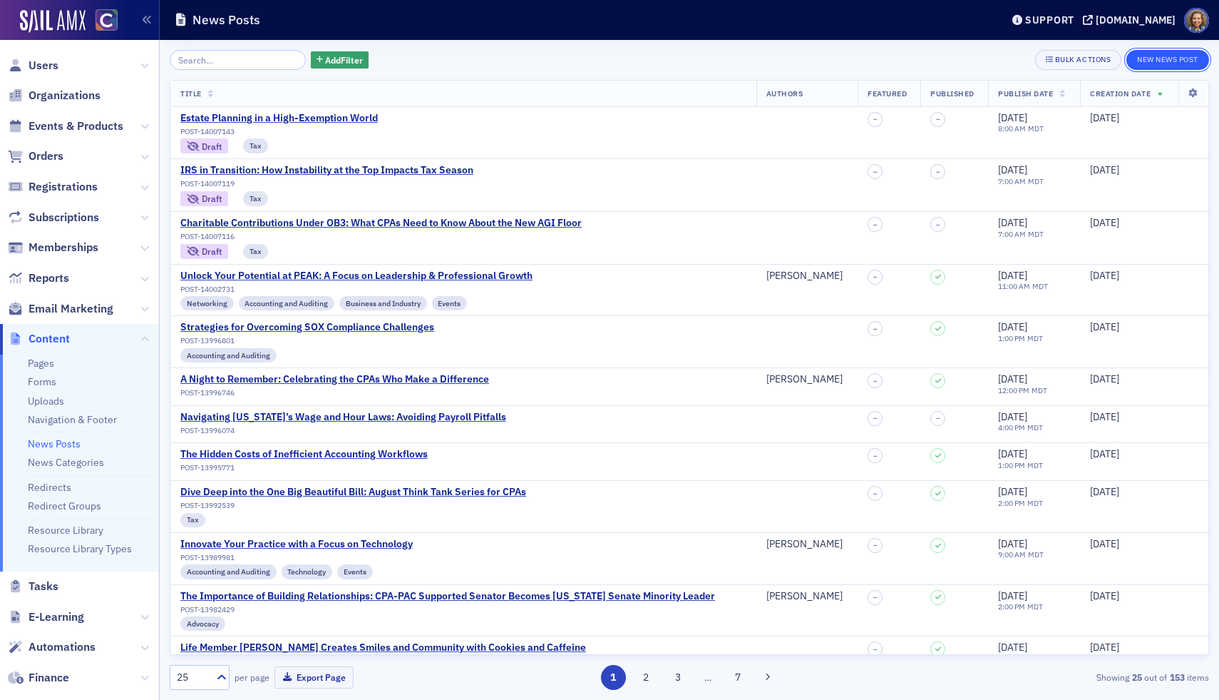
click at [1180, 57] on button "New News Post" at bounding box center [1168, 60] width 83 height 20
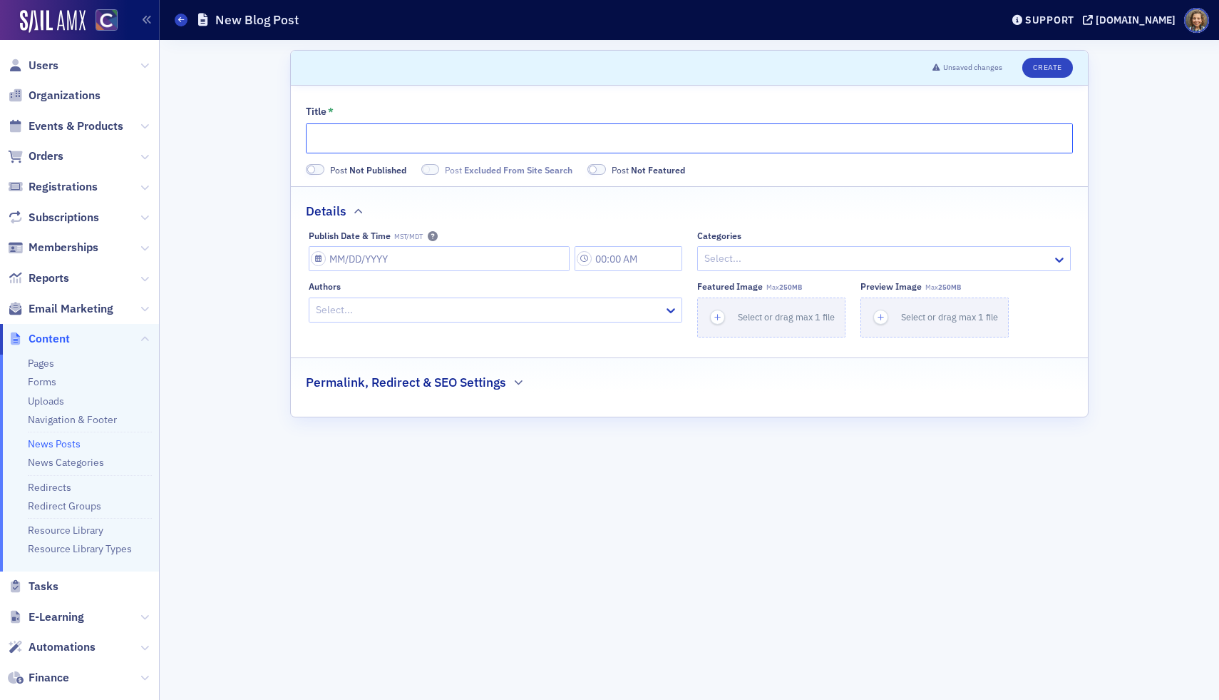
click at [346, 133] on input "Title *" at bounding box center [689, 138] width 767 height 30
paste input "Overtime Pay, Tipped Wages, and the New Reporting Challenges"
type input "Overtime Pay, Tipped Wages, and the New Reporting Challenges"
click at [488, 270] on input "Publish Date & Time MST/MDT" at bounding box center [439, 258] width 261 height 25
select select "7"
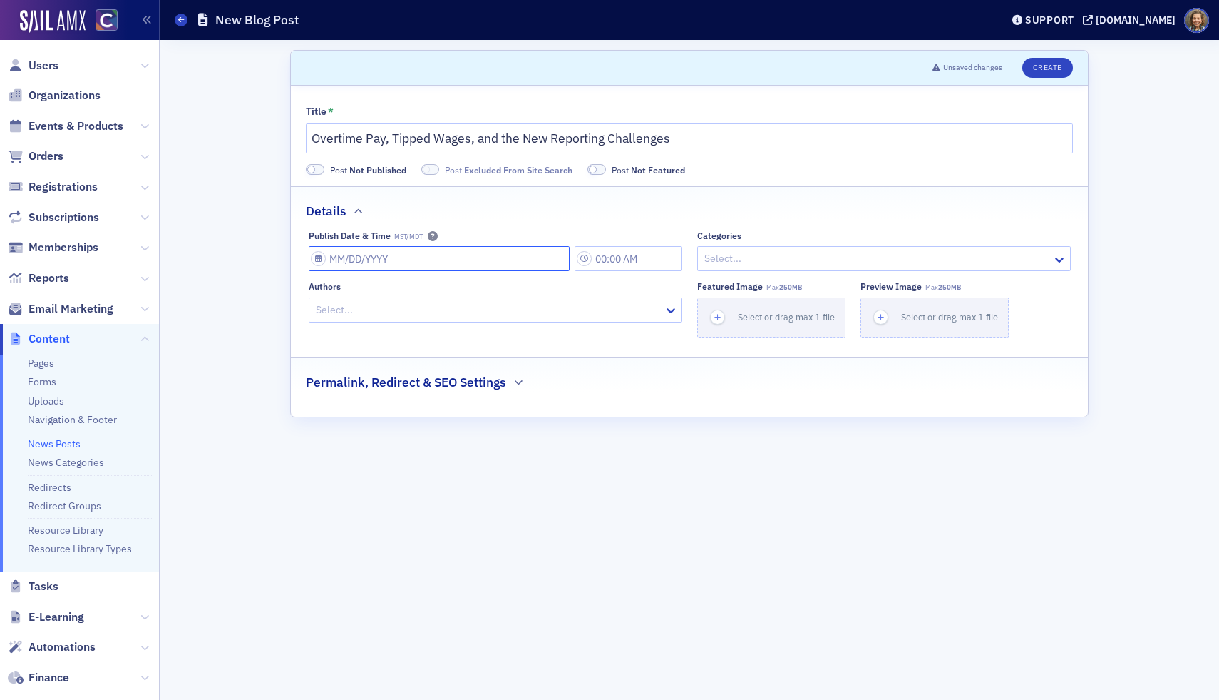
select select "2025"
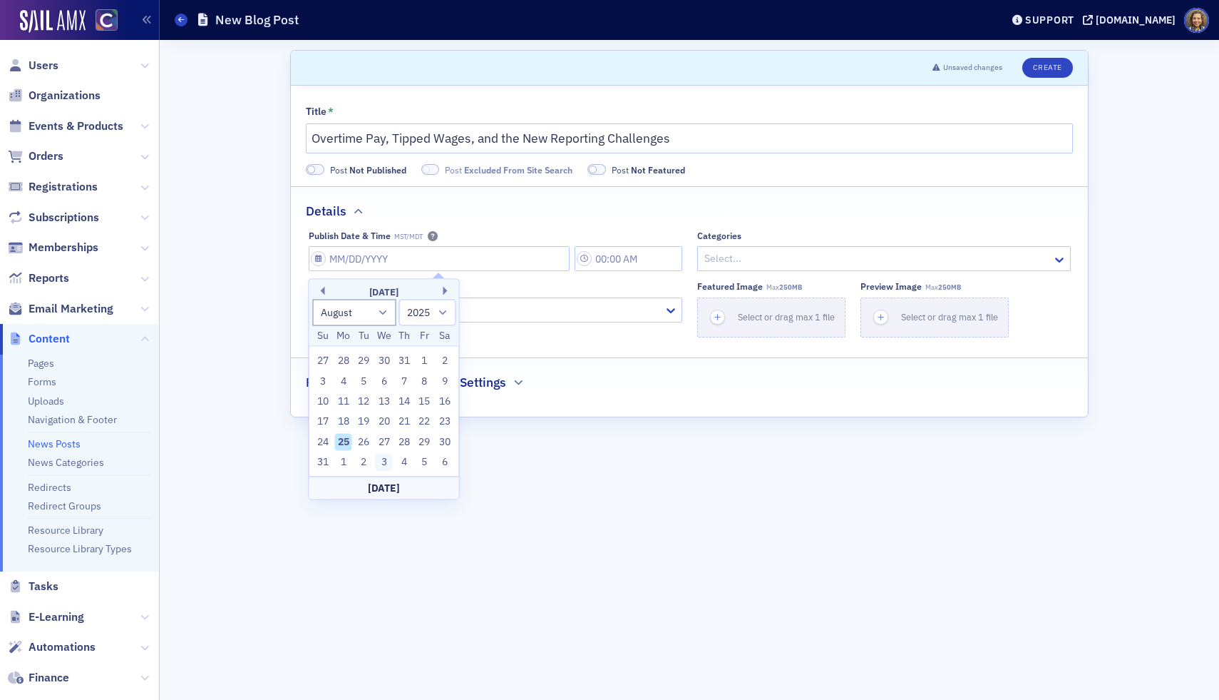
click at [386, 460] on div "3" at bounding box center [384, 462] width 17 height 17
type input "[DATE]"
type input "8:00 AM"
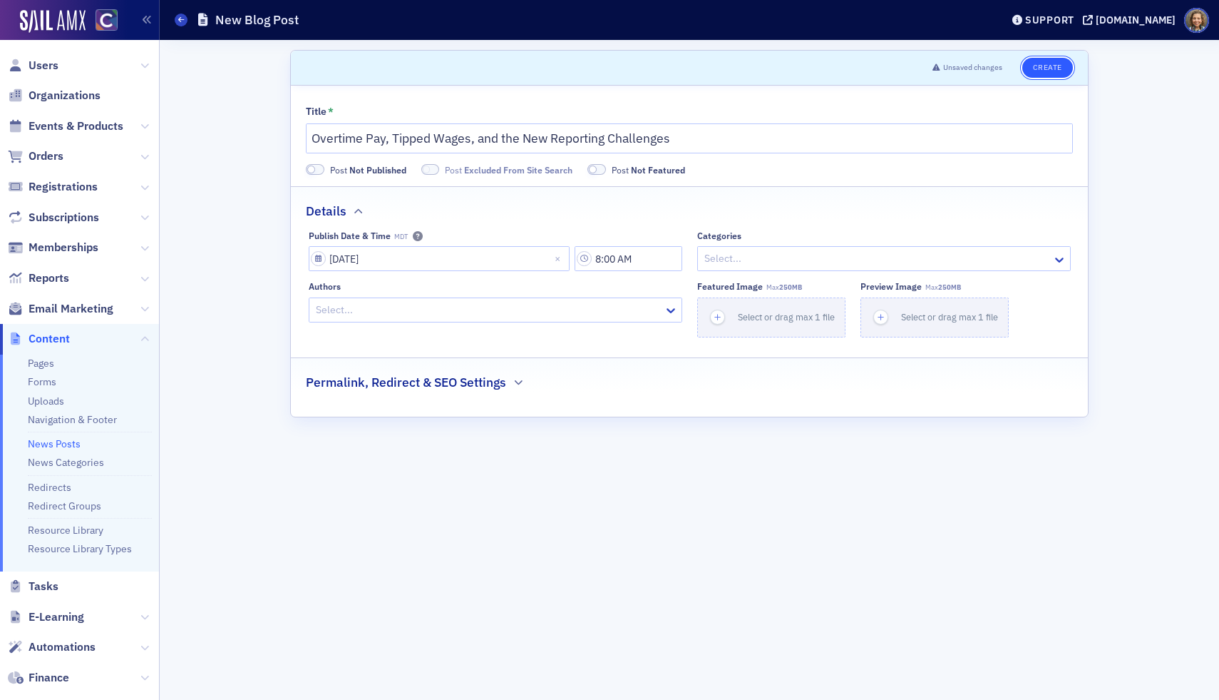
click at [1049, 68] on button "Create" at bounding box center [1048, 68] width 51 height 20
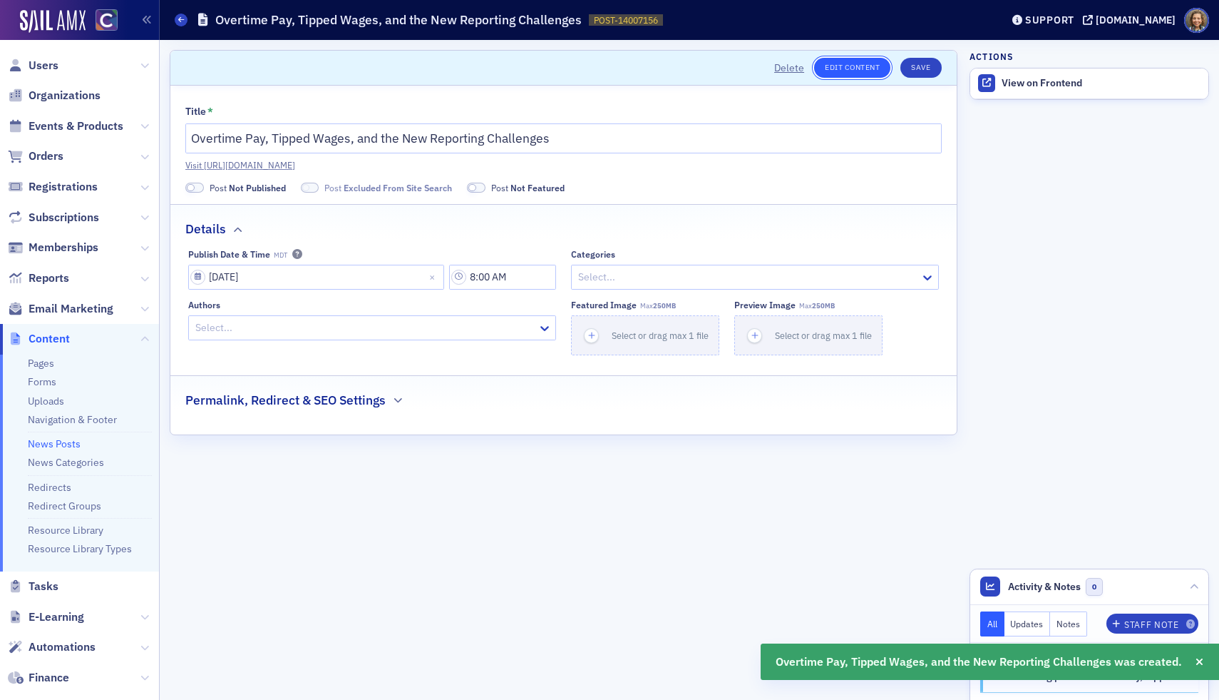
click at [839, 67] on link "Edit Content" at bounding box center [852, 68] width 76 height 20
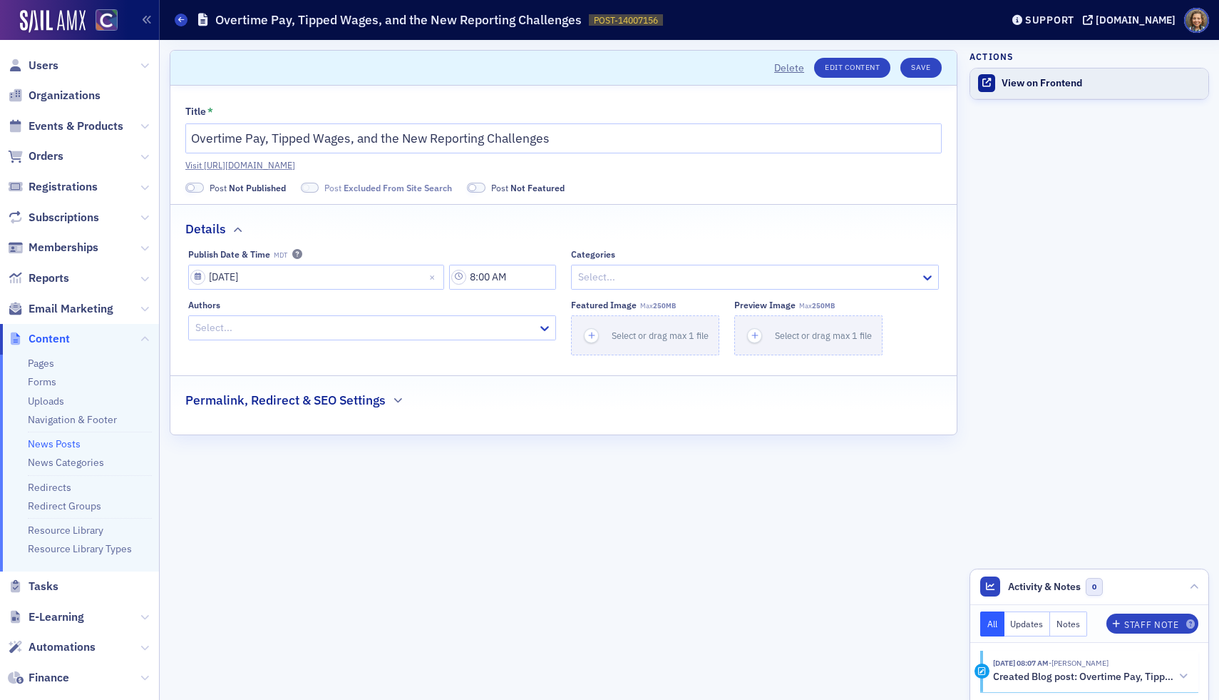
click at [1060, 81] on div "View on Frontend" at bounding box center [1102, 83] width 200 height 13
click at [52, 441] on link "News Posts" at bounding box center [54, 443] width 53 height 13
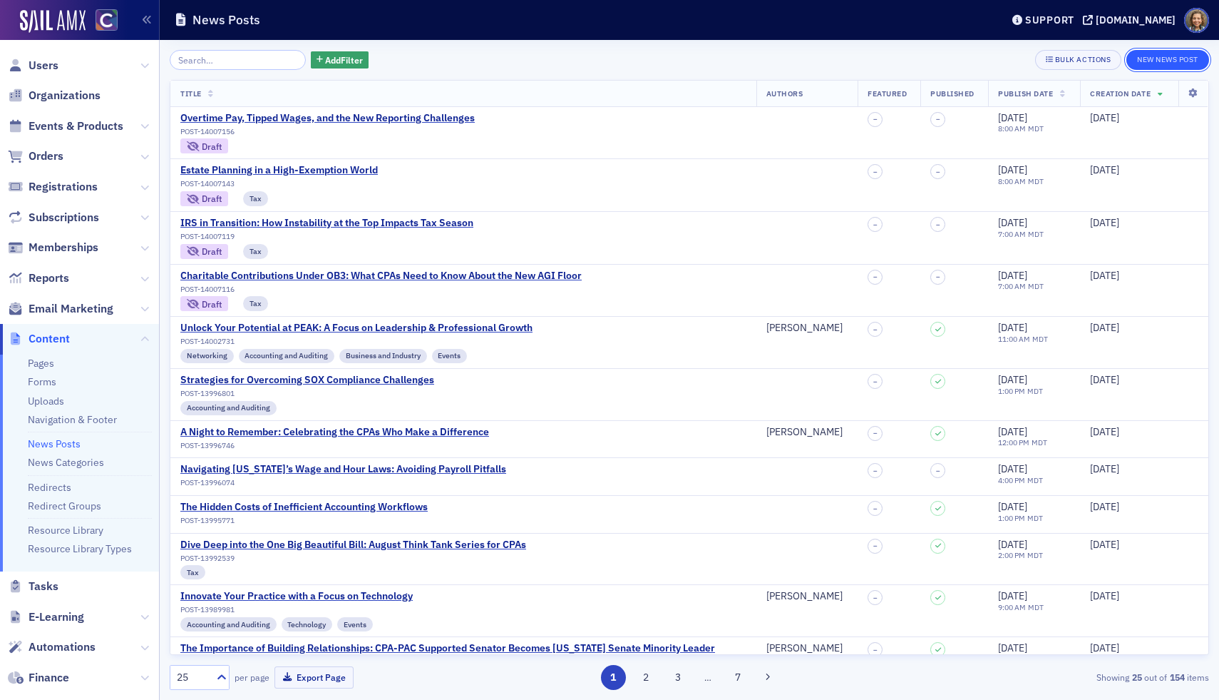
click at [1178, 61] on button "New News Post" at bounding box center [1168, 60] width 83 height 20
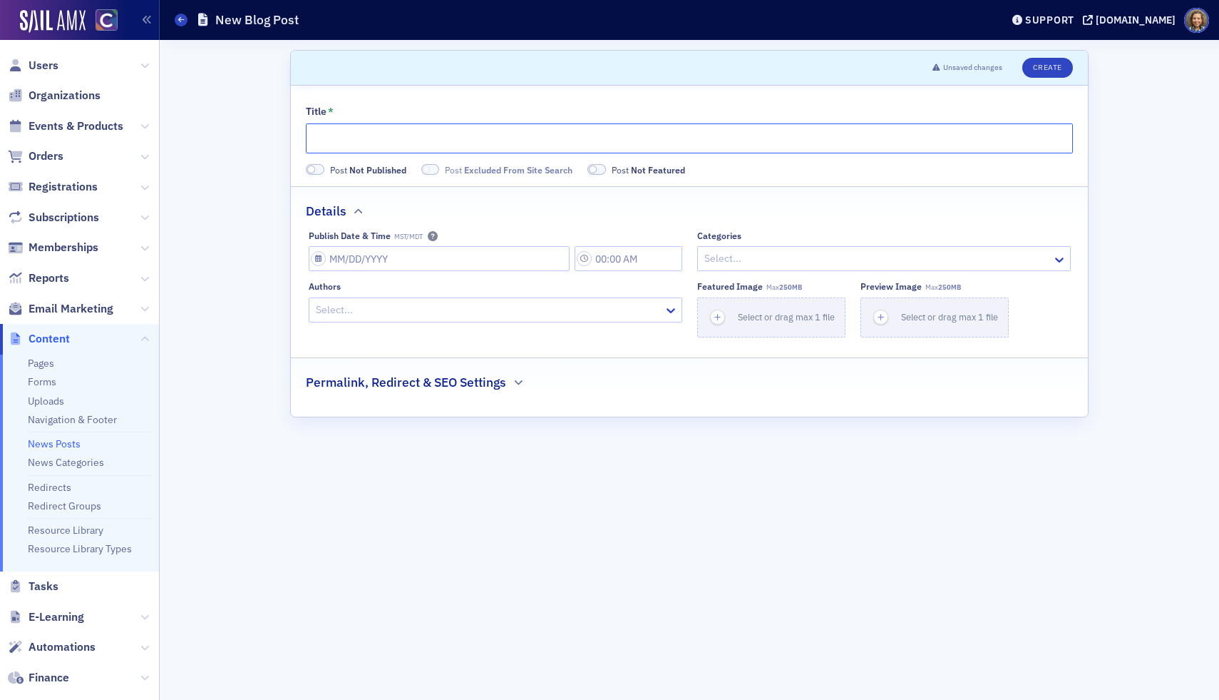
click at [391, 144] on input "Title *" at bounding box center [689, 138] width 767 height 30
paste input "Pass-Through Entity Taxes: Still Standing Strong"
type input "Pass-Through Entity Taxes: Still Standing Strong"
select select "7"
select select "2025"
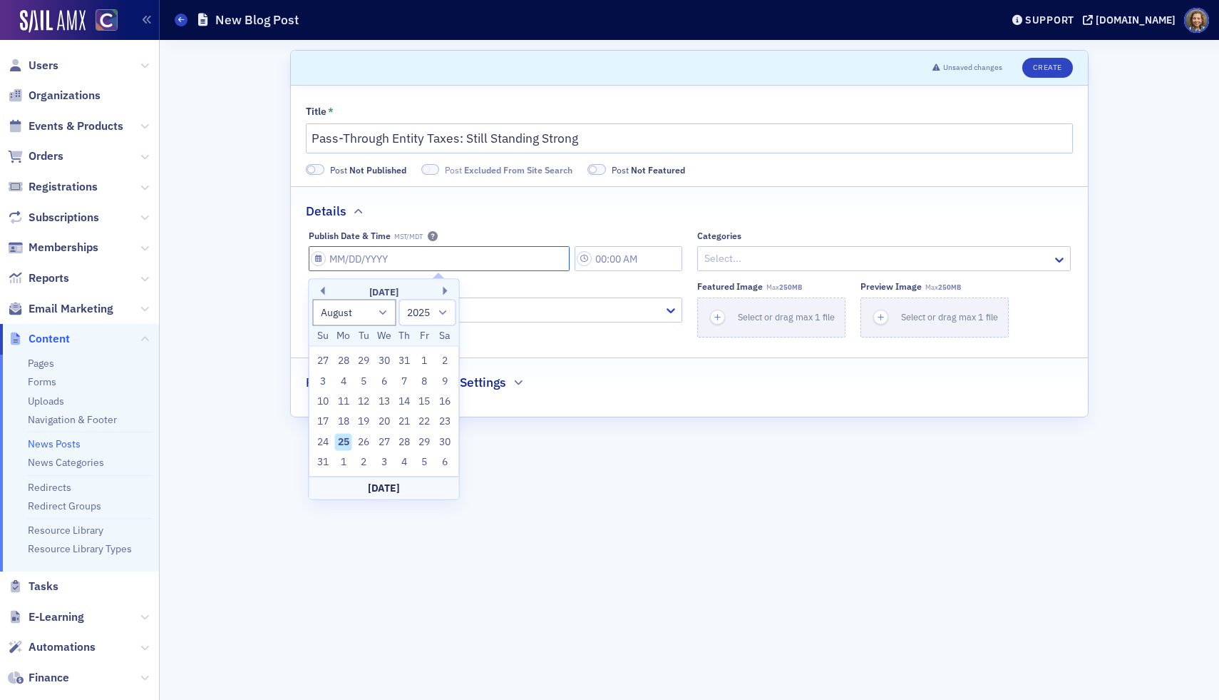
click at [417, 258] on input "Publish Date & Time MST/MDT" at bounding box center [439, 258] width 261 height 25
click at [427, 464] on div "5" at bounding box center [424, 462] width 17 height 17
type input "[DATE]"
type input "8:00 AM"
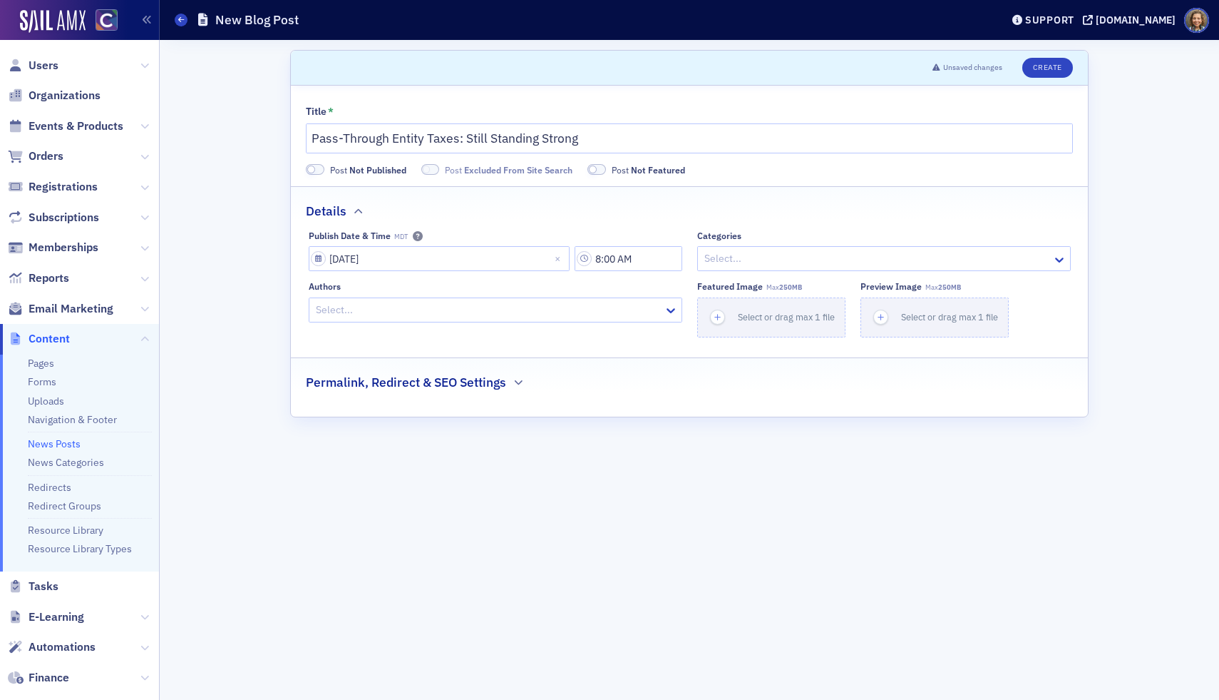
click at [754, 251] on div at bounding box center [877, 259] width 348 height 18
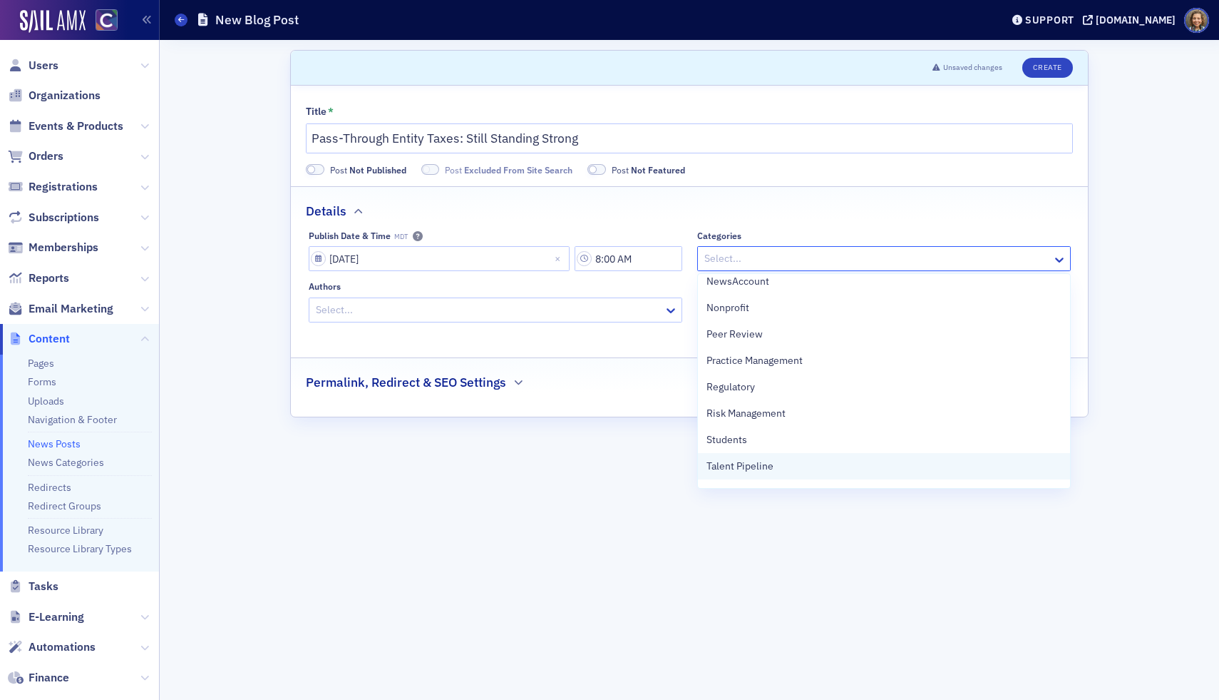
scroll to position [583, 0]
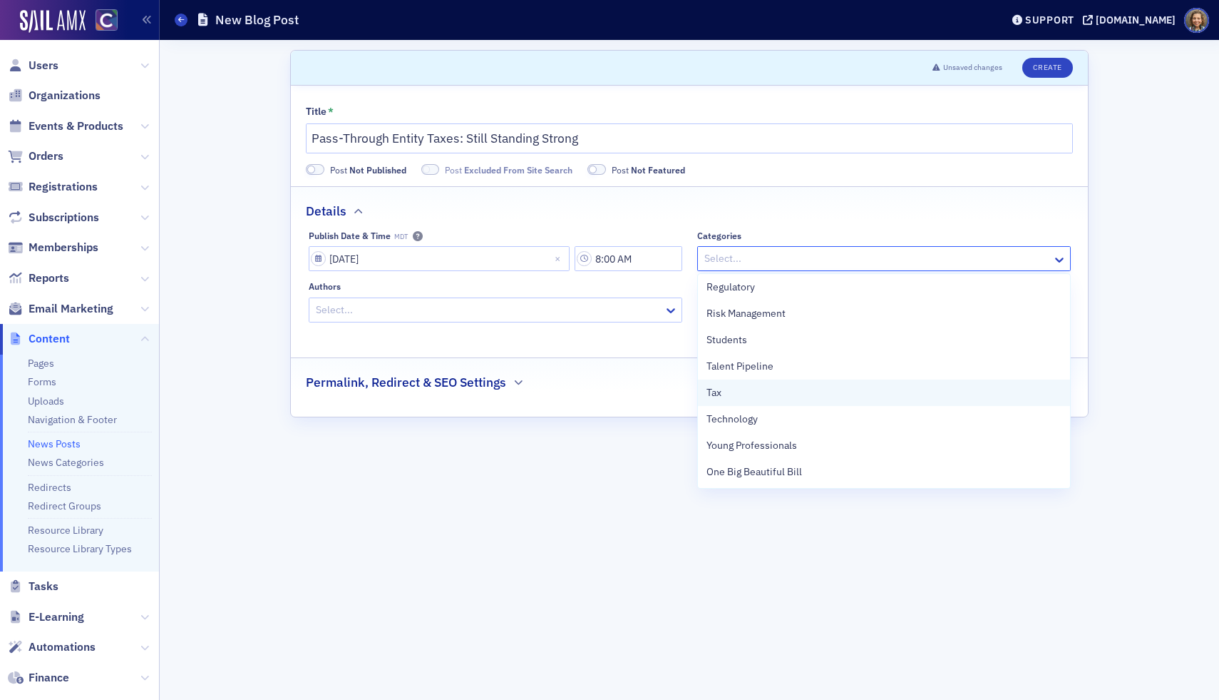
click at [733, 401] on div "Tax" at bounding box center [884, 392] width 372 height 26
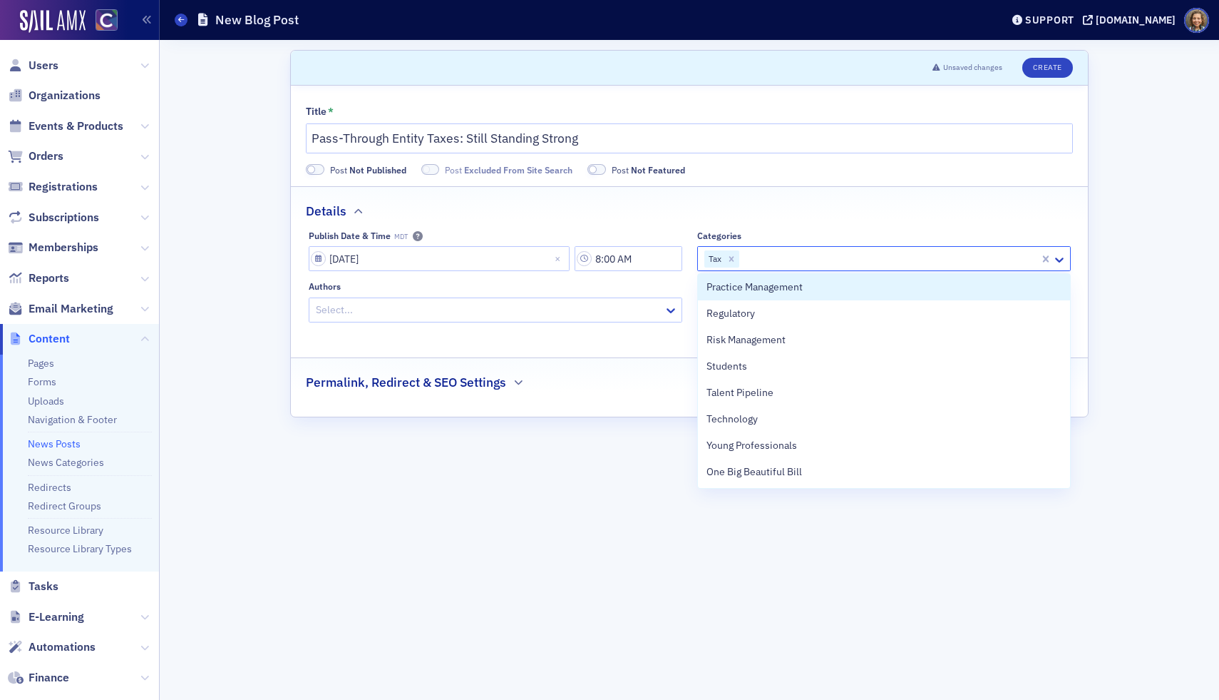
click at [938, 168] on div "Post Not Published Post Excluded From Site Search Post Not Featured" at bounding box center [689, 169] width 767 height 13
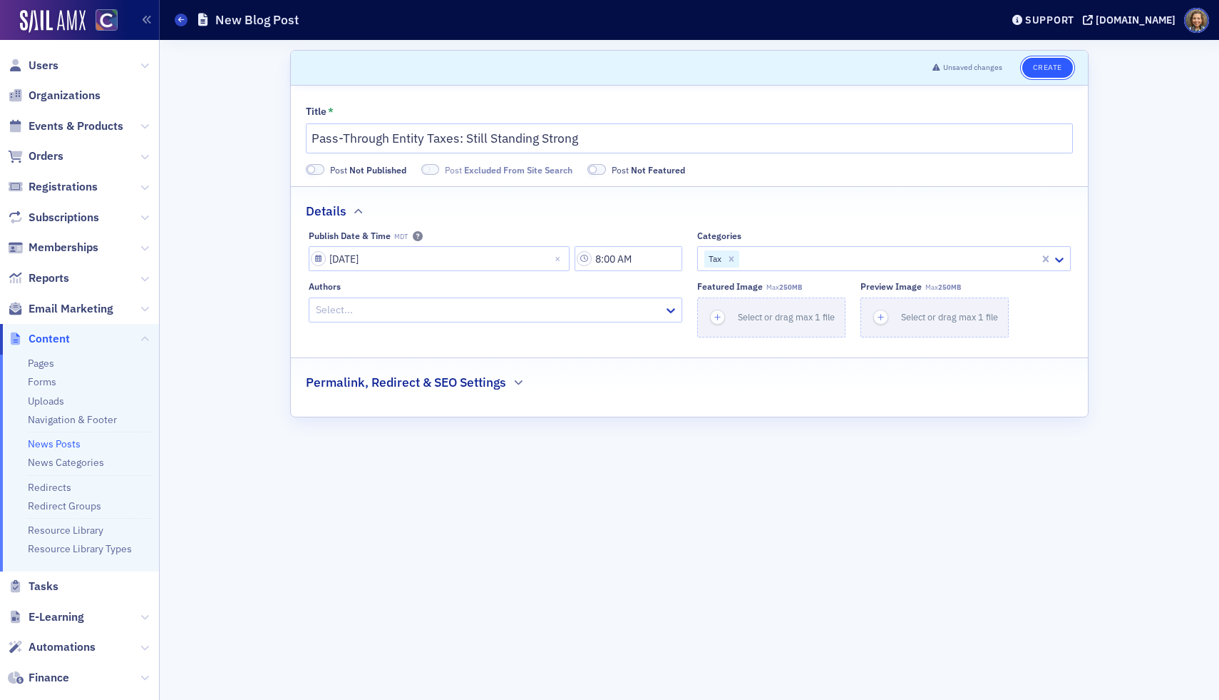
click at [1053, 65] on button "Create" at bounding box center [1048, 68] width 51 height 20
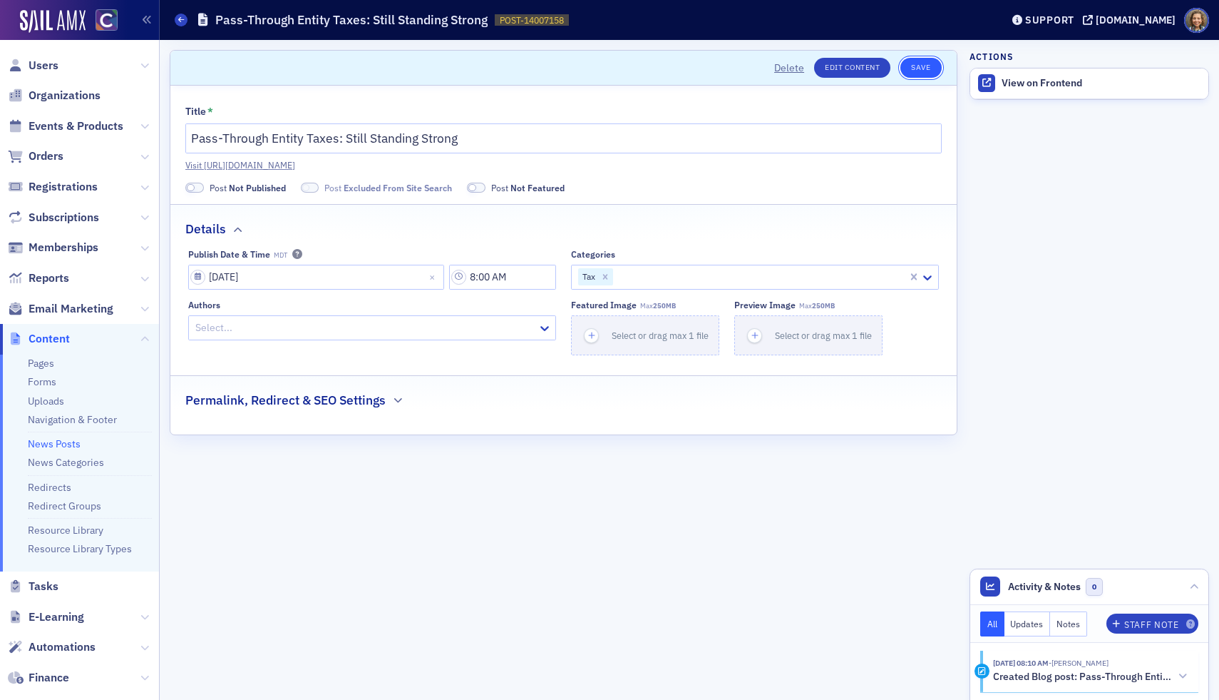
click at [913, 66] on button "Save" at bounding box center [921, 68] width 41 height 20
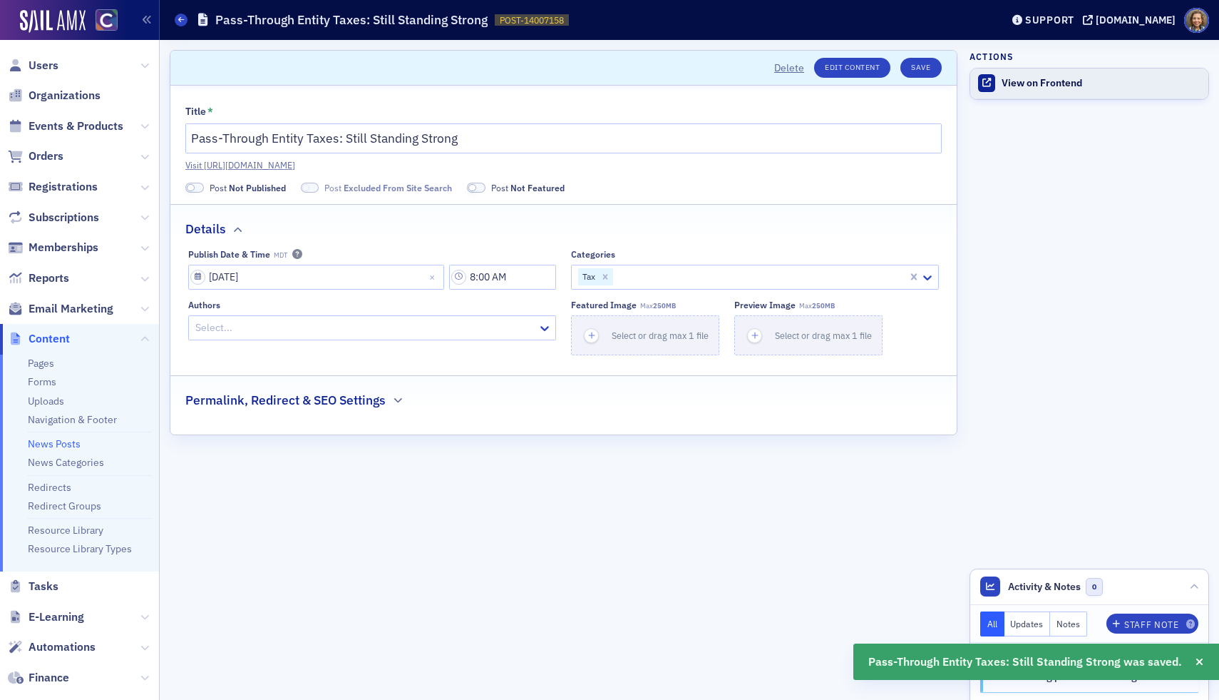
click at [1018, 87] on div "View on Frontend" at bounding box center [1102, 83] width 200 height 13
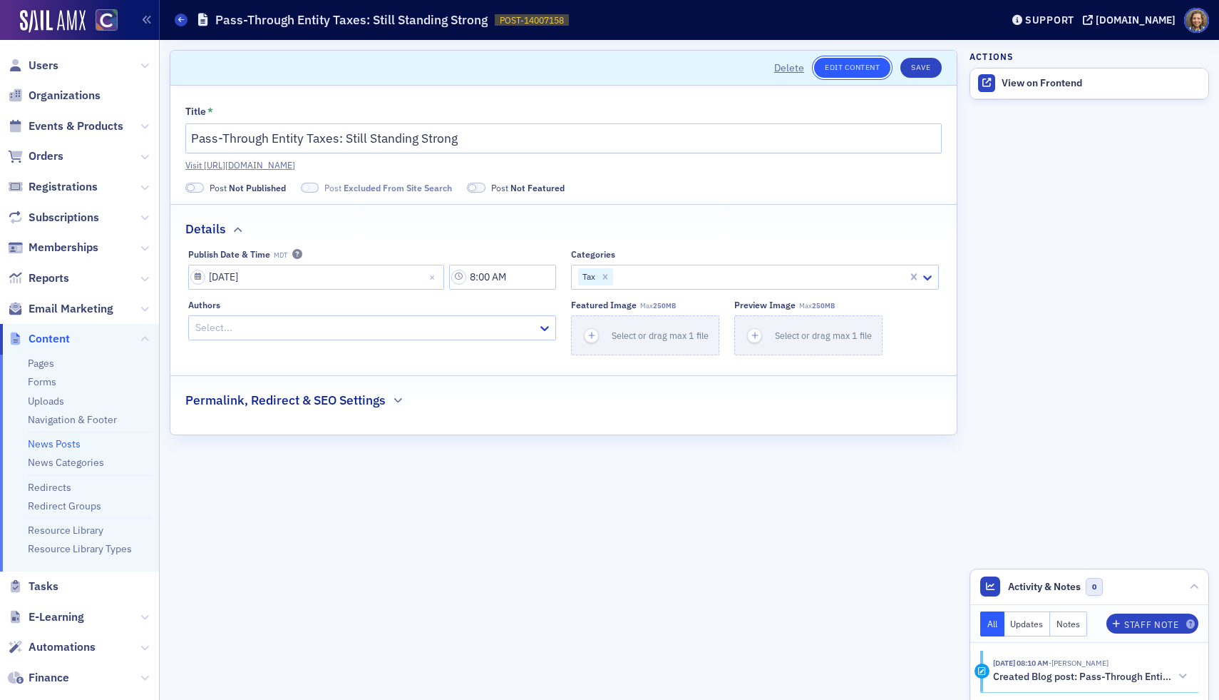
click at [863, 64] on link "Edit Content" at bounding box center [852, 68] width 76 height 20
click at [1033, 84] on div "View on Frontend" at bounding box center [1102, 83] width 200 height 13
click at [922, 65] on button "Save" at bounding box center [921, 68] width 41 height 20
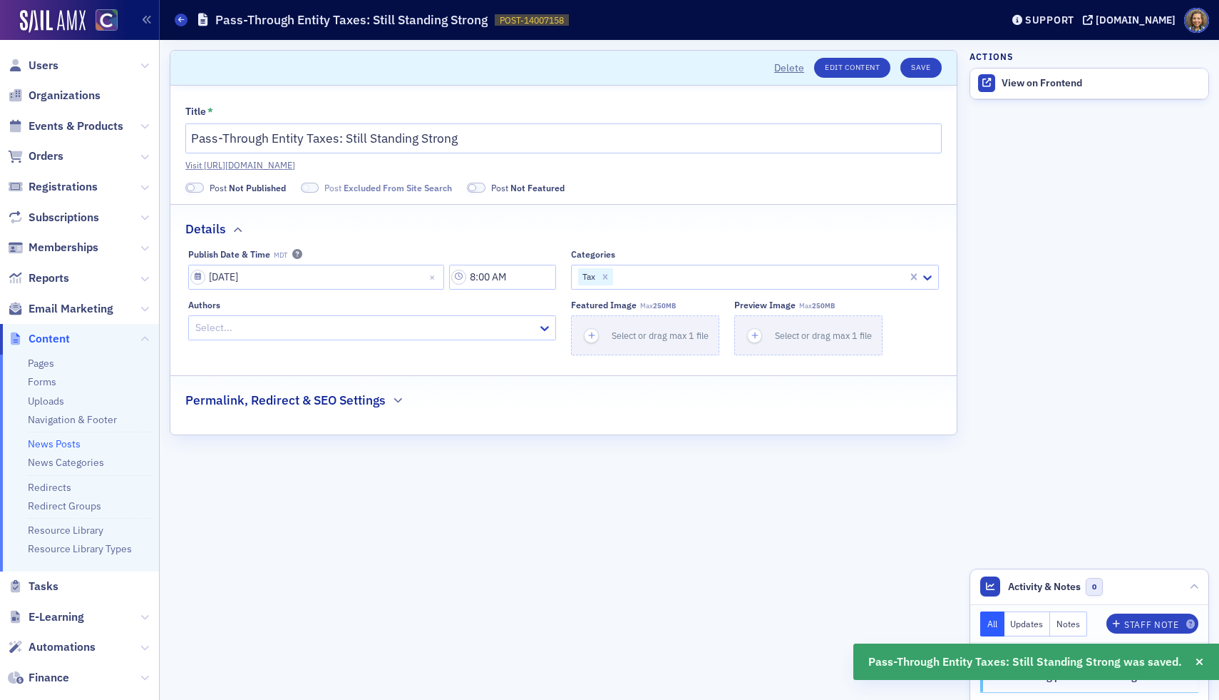
click at [67, 441] on link "News Posts" at bounding box center [54, 443] width 53 height 13
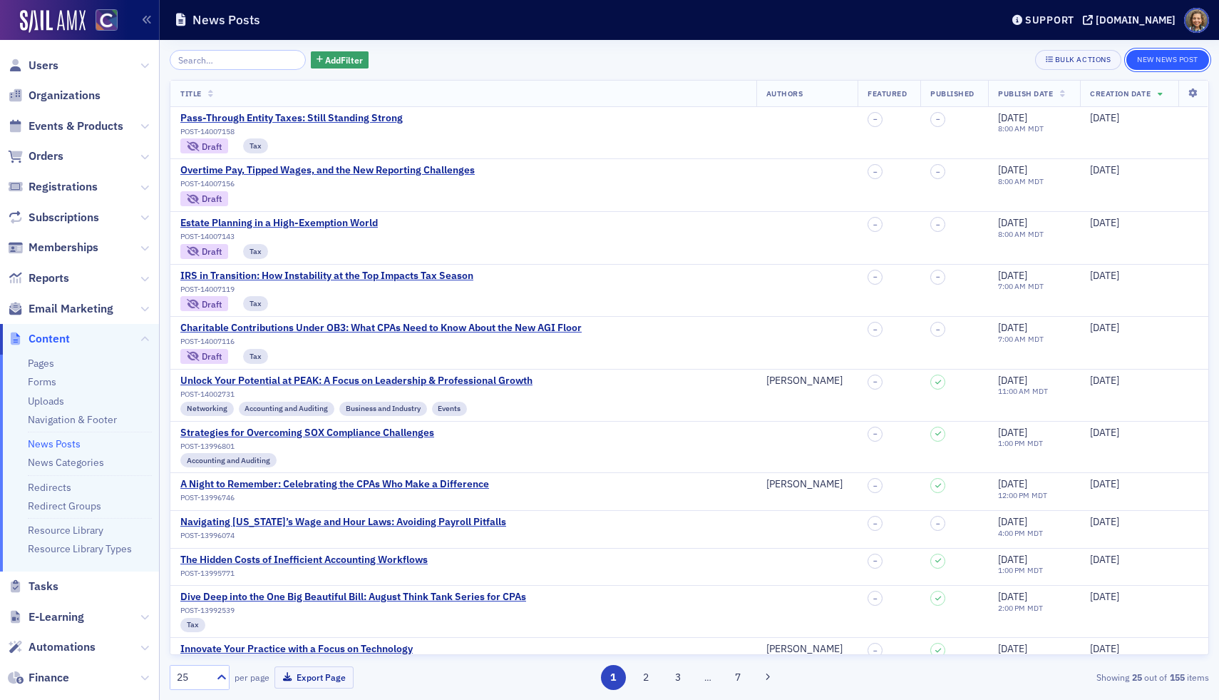
click at [1174, 62] on button "New News Post" at bounding box center [1168, 60] width 83 height 20
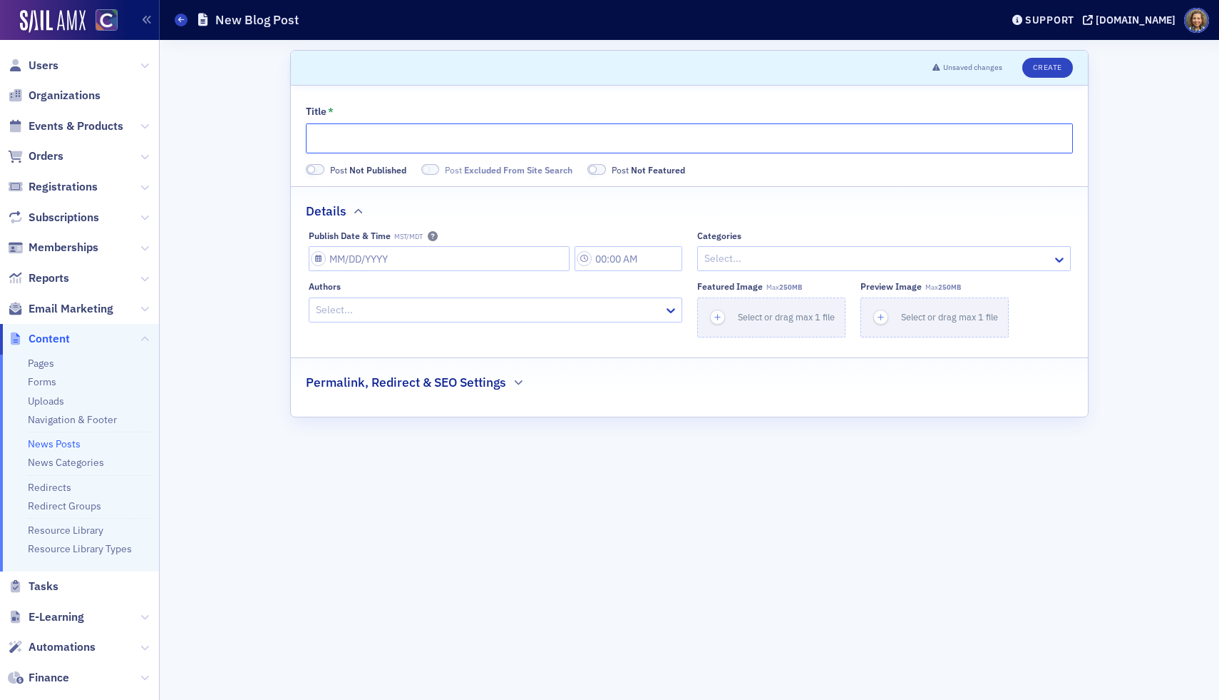
click at [427, 138] on input "Title *" at bounding box center [689, 138] width 767 height 30
paste input "Industrial Zoning Gets a Tax Bump"
type input "Industrial Zoning Gets a Tax Bump"
select select "7"
select select "2025"
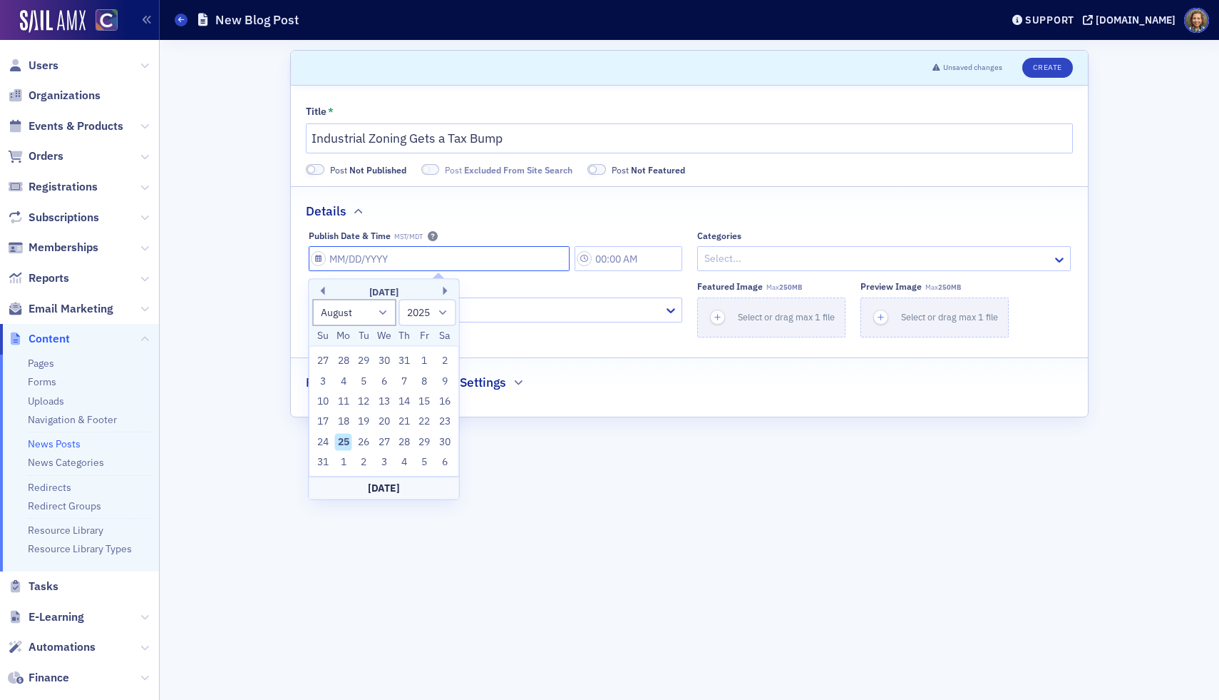
click at [436, 259] on input "Publish Date & Time MST/MDT" at bounding box center [439, 258] width 261 height 25
click at [402, 461] on div "4" at bounding box center [404, 462] width 17 height 17
type input "[DATE]"
type input "8:00 AM"
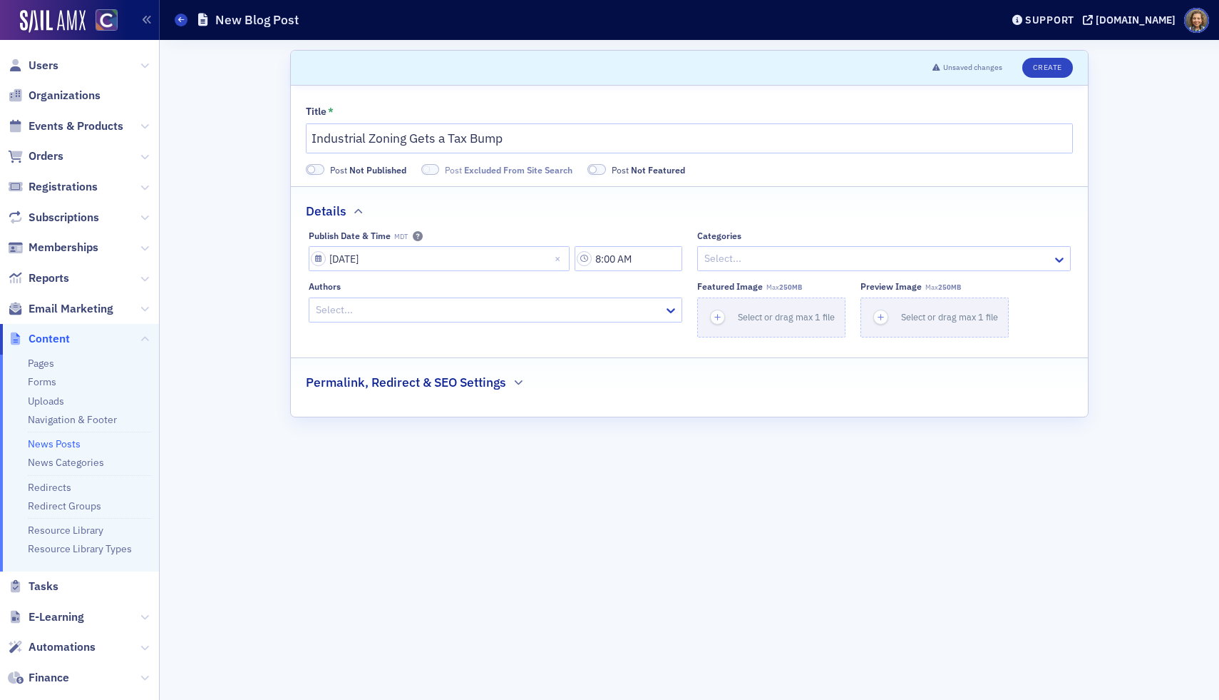
click at [737, 258] on div at bounding box center [877, 259] width 348 height 18
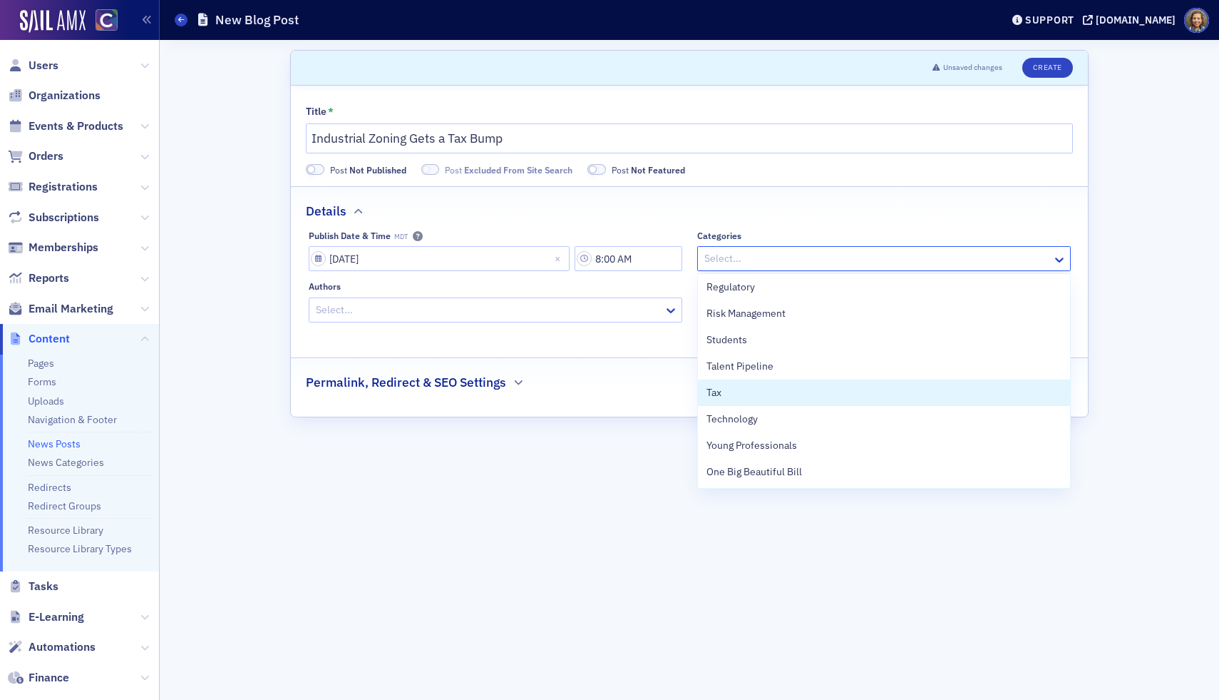
click at [737, 395] on div "Tax" at bounding box center [884, 392] width 355 height 15
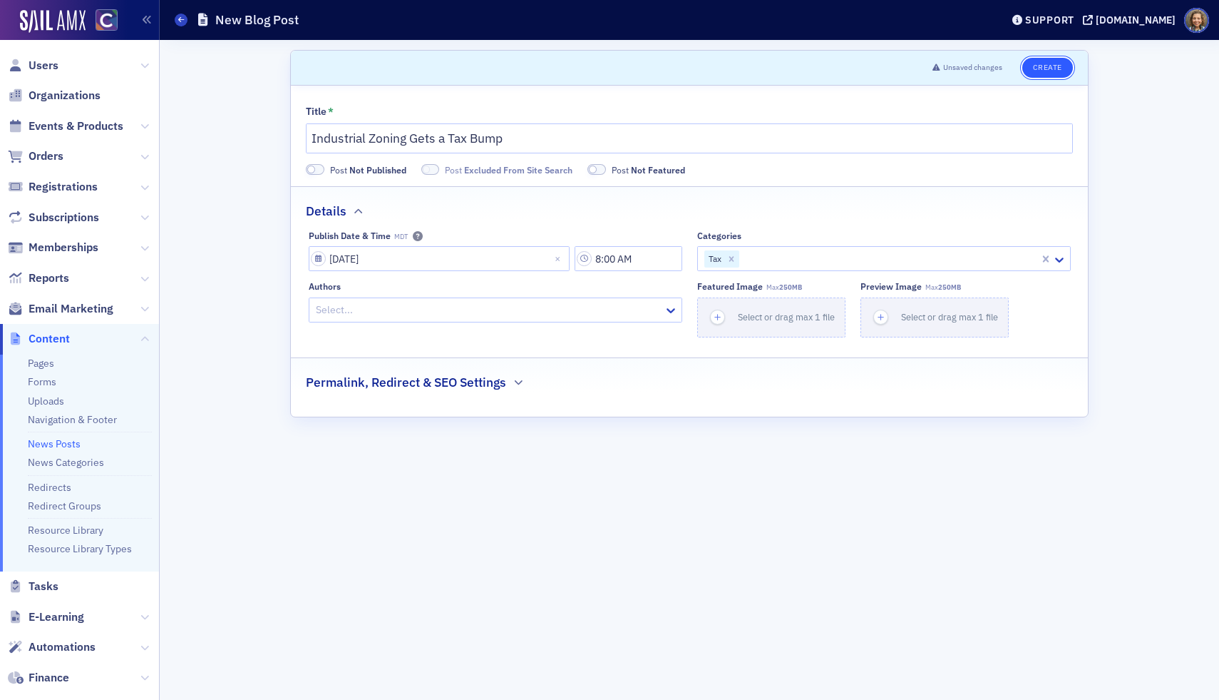
click at [1050, 68] on button "Create" at bounding box center [1048, 68] width 51 height 20
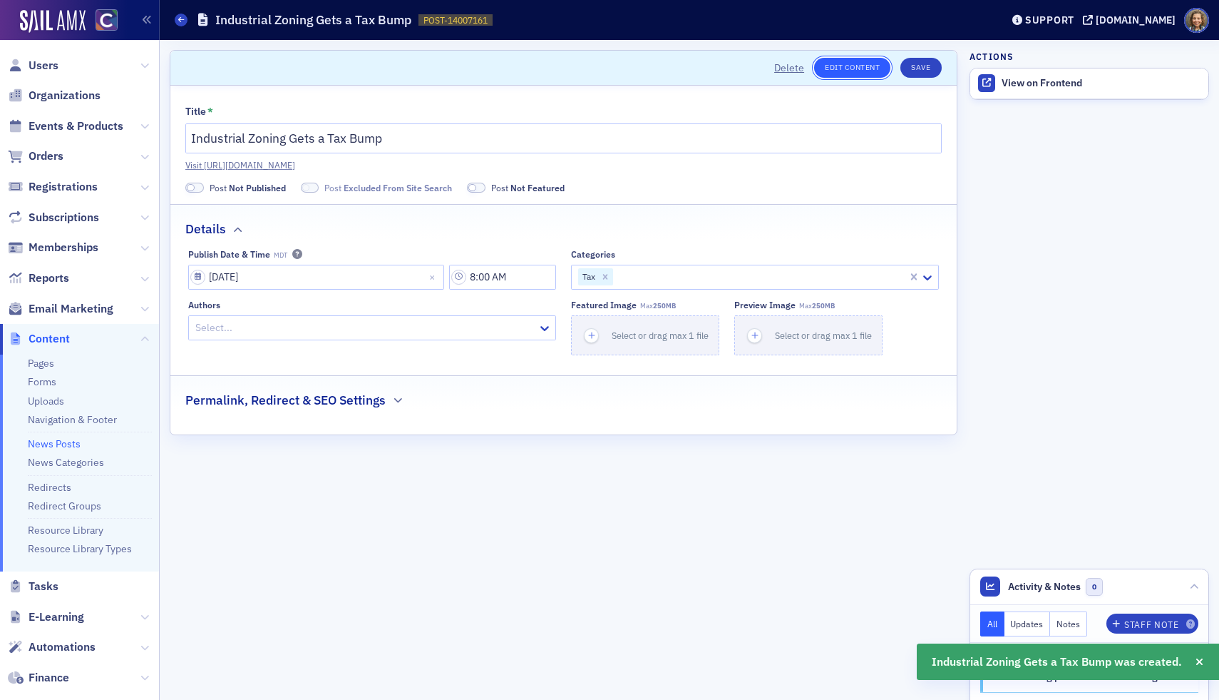
click at [864, 63] on link "Edit Content" at bounding box center [852, 68] width 76 height 20
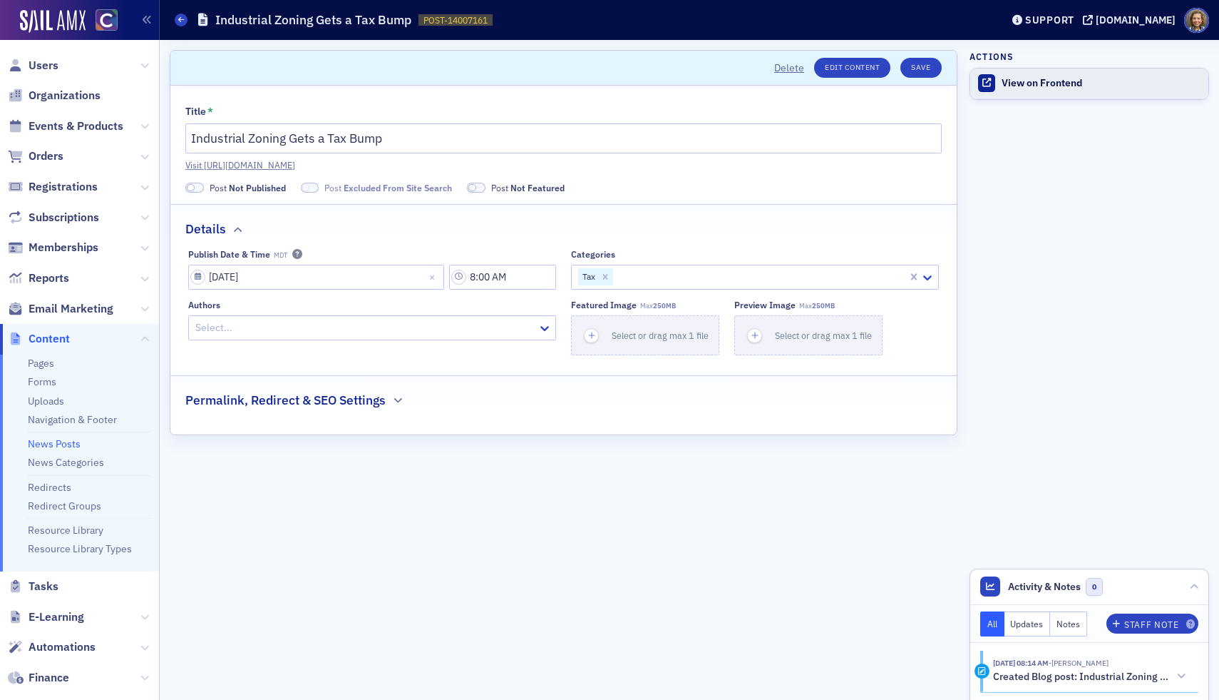
click at [1065, 81] on div "View on Frontend" at bounding box center [1102, 83] width 200 height 13
click at [933, 65] on button "Save" at bounding box center [921, 68] width 41 height 20
